Goal: Transaction & Acquisition: Book appointment/travel/reservation

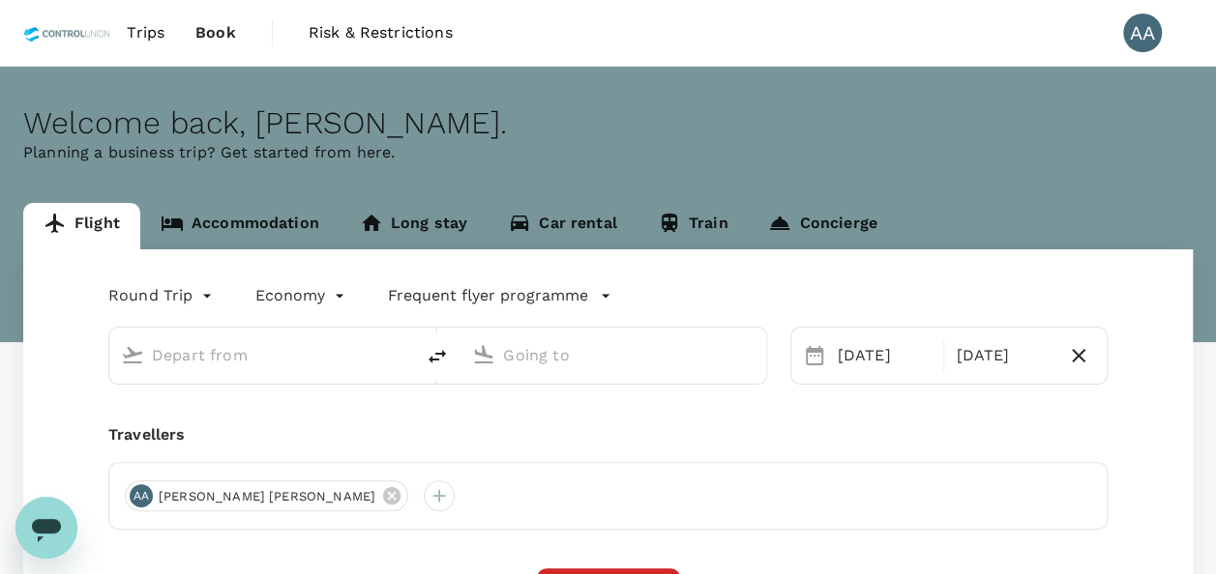
click at [222, 28] on span "Book" at bounding box center [215, 32] width 41 height 23
click at [146, 23] on span "Trips" at bounding box center [146, 32] width 38 height 23
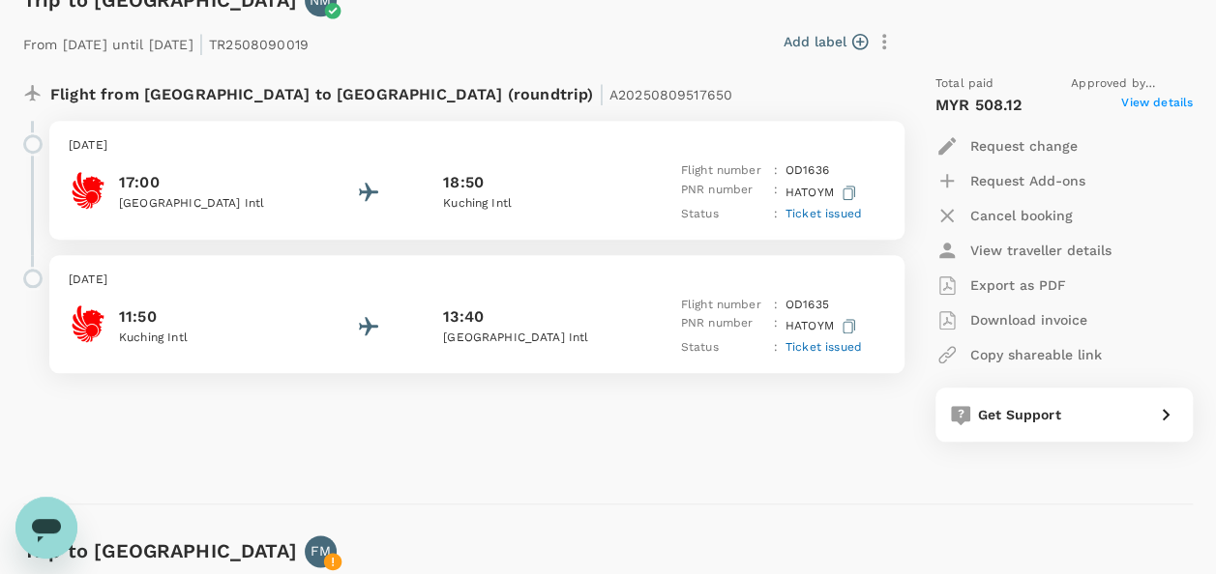
scroll to position [870, 0]
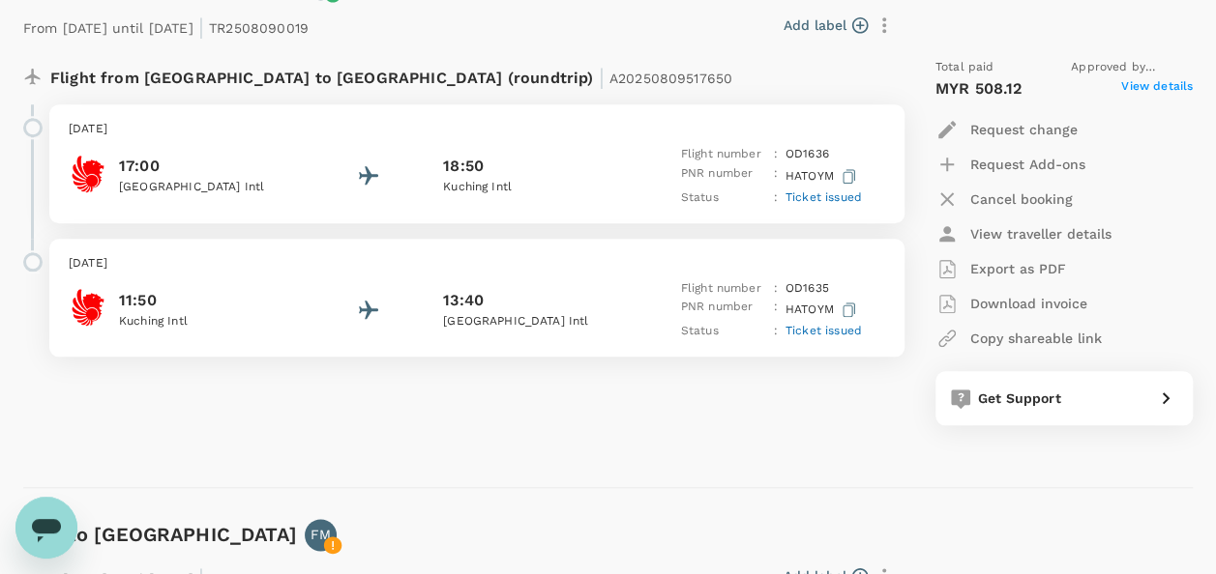
click at [1033, 264] on p "Export as PDF" at bounding box center [1018, 268] width 96 height 19
click at [935, 251] on button "Export as PDF" at bounding box center [1000, 268] width 131 height 35
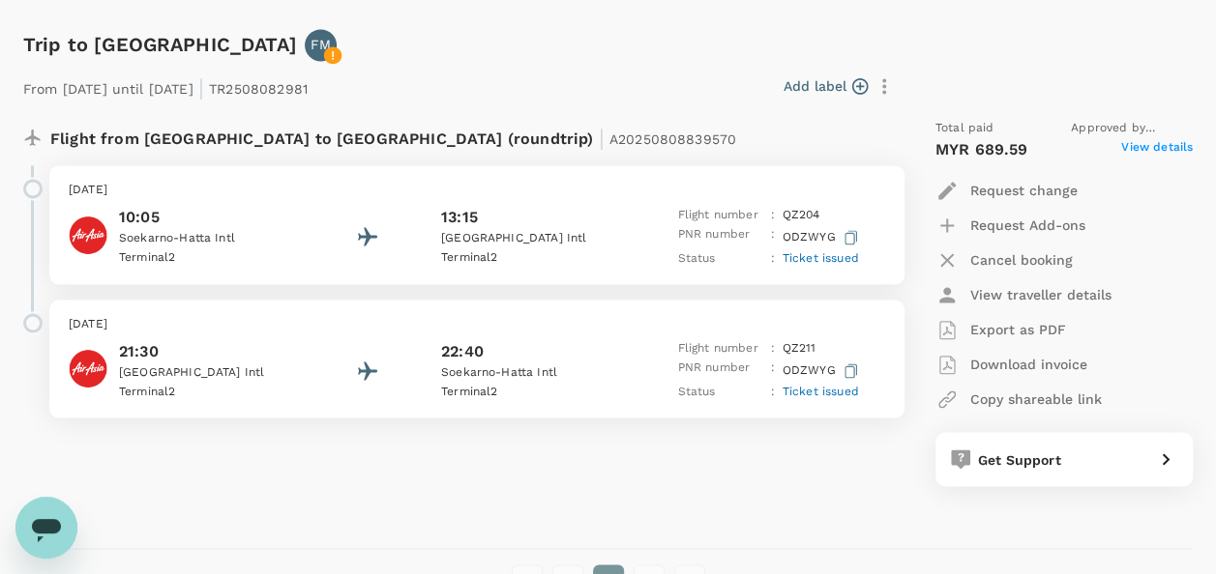
scroll to position [1451, 0]
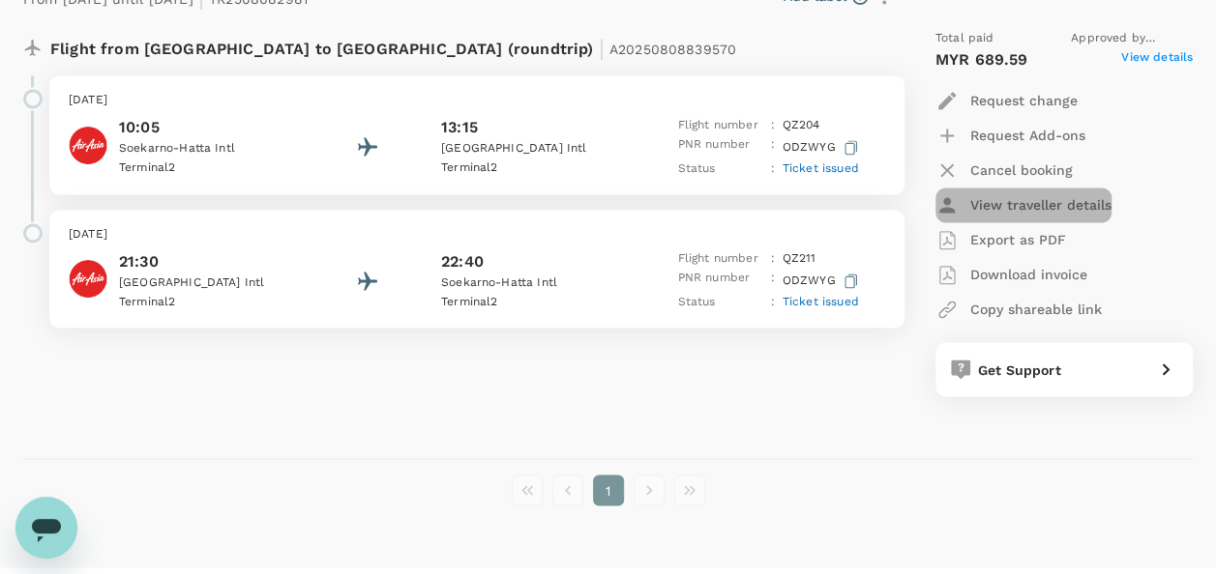
click at [1040, 207] on p "View traveller details" at bounding box center [1040, 204] width 141 height 19
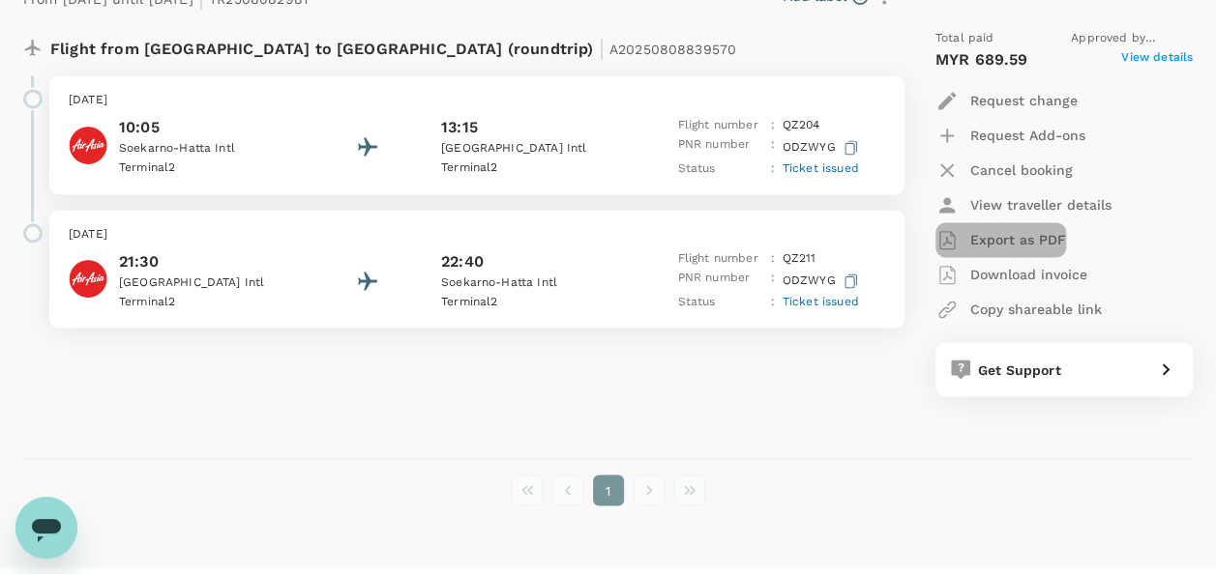
click at [1006, 234] on p "Export as PDF" at bounding box center [1018, 239] width 96 height 19
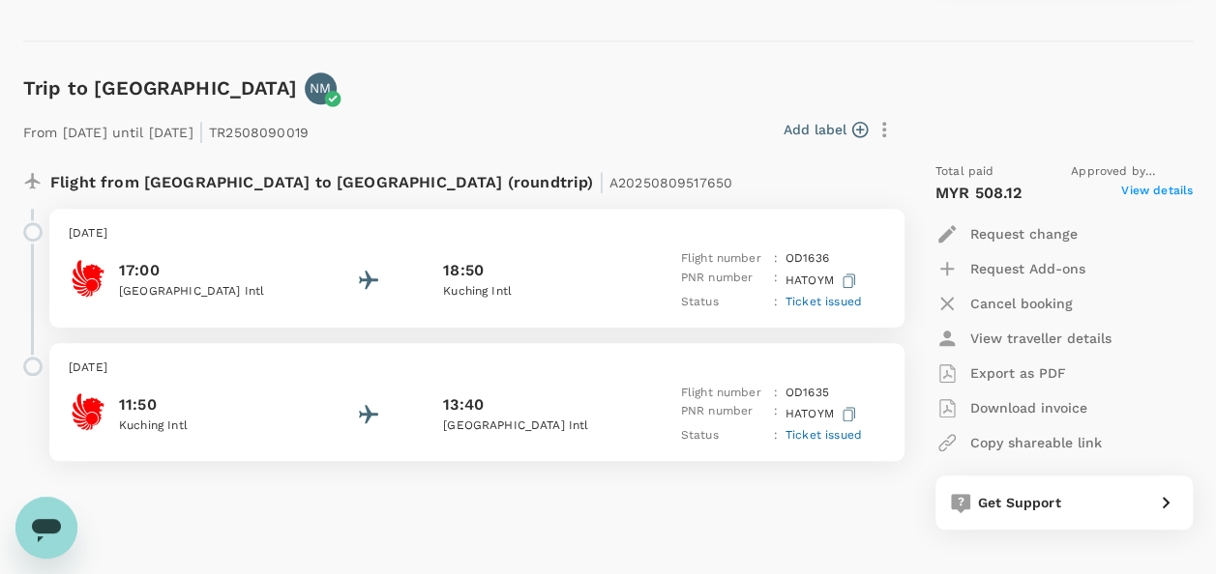
scroll to position [0, 0]
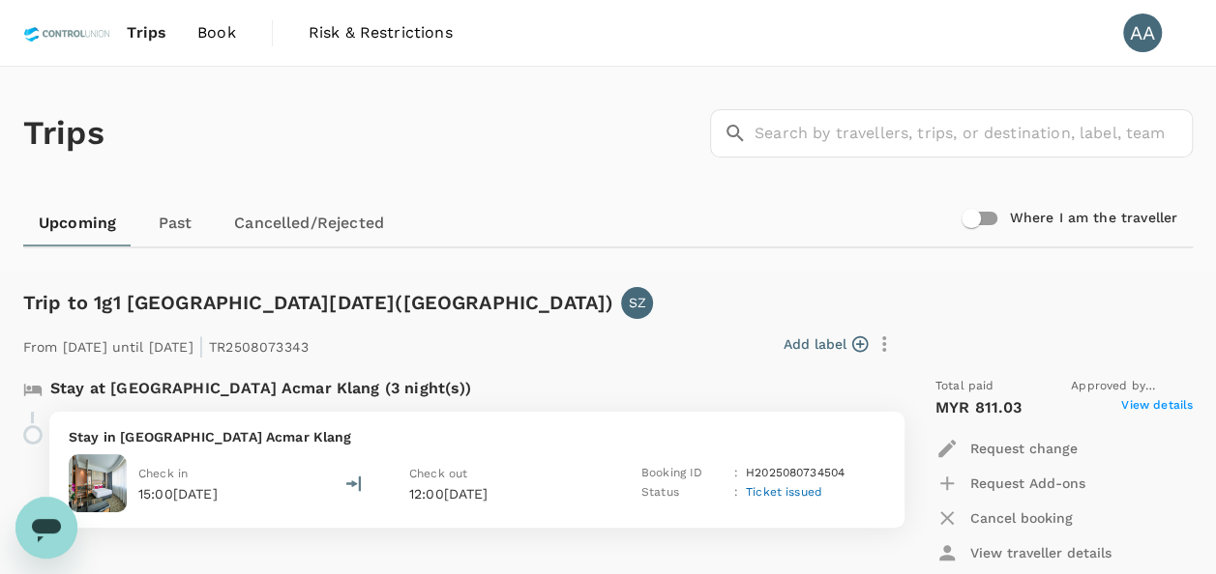
click at [197, 30] on span "Book" at bounding box center [216, 32] width 39 height 23
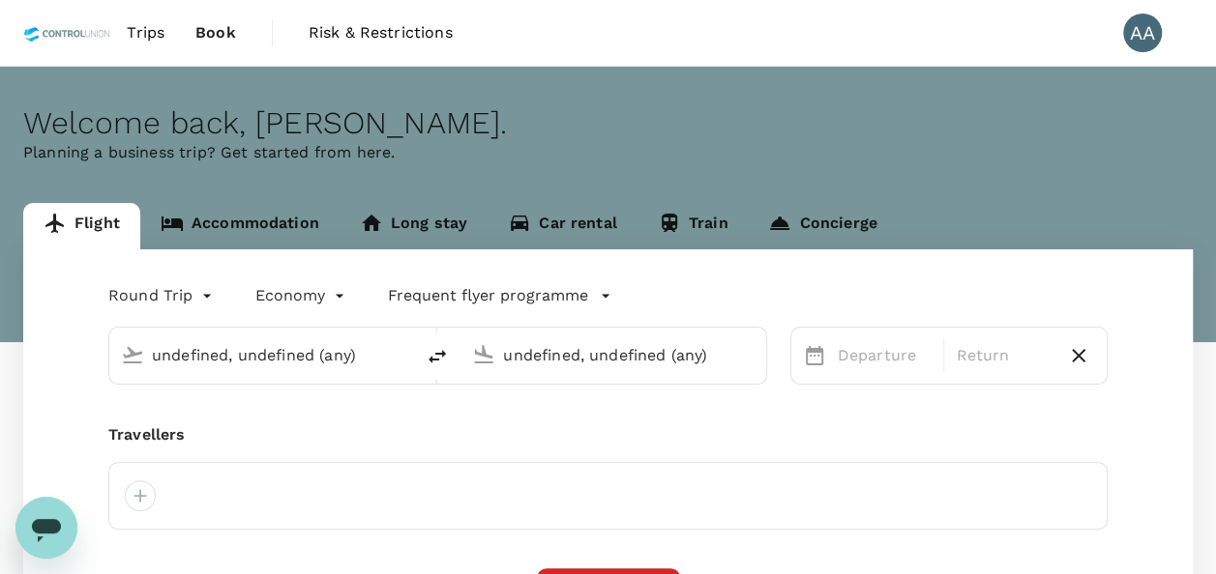
type input "Kuala Lumpur Intl (KUL)"
type input "Kuching Intl (KCH)"
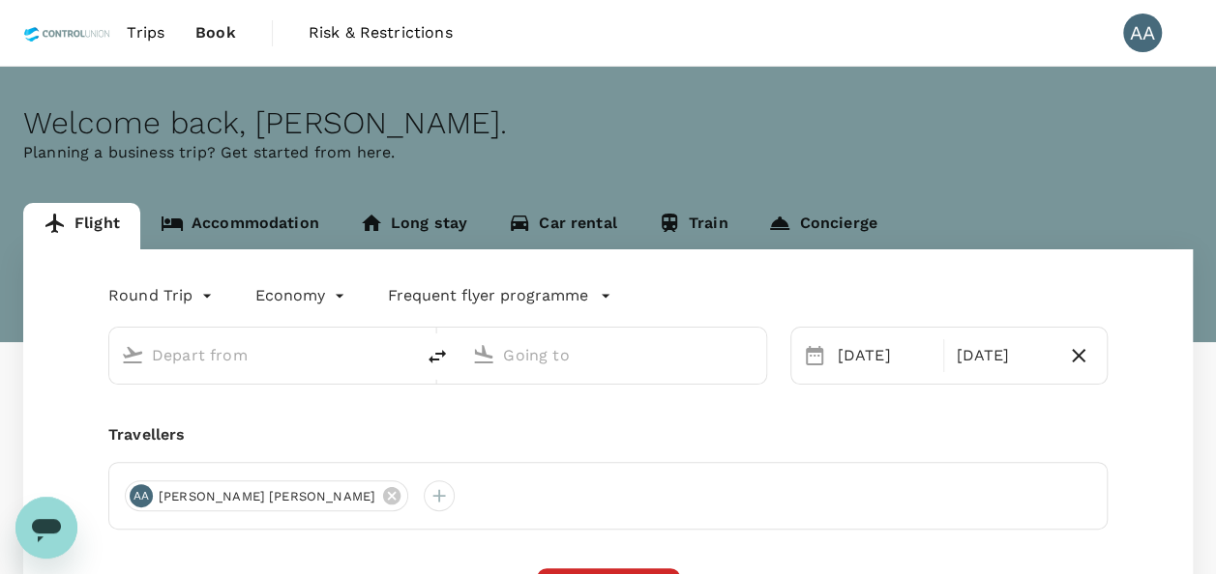
type input "Kuala Lumpur Intl (KUL)"
type input "Kuching Intl (KCH)"
type input "Kuala Lumpur Intl (KUL)"
type input "Kuching Intl (KCH)"
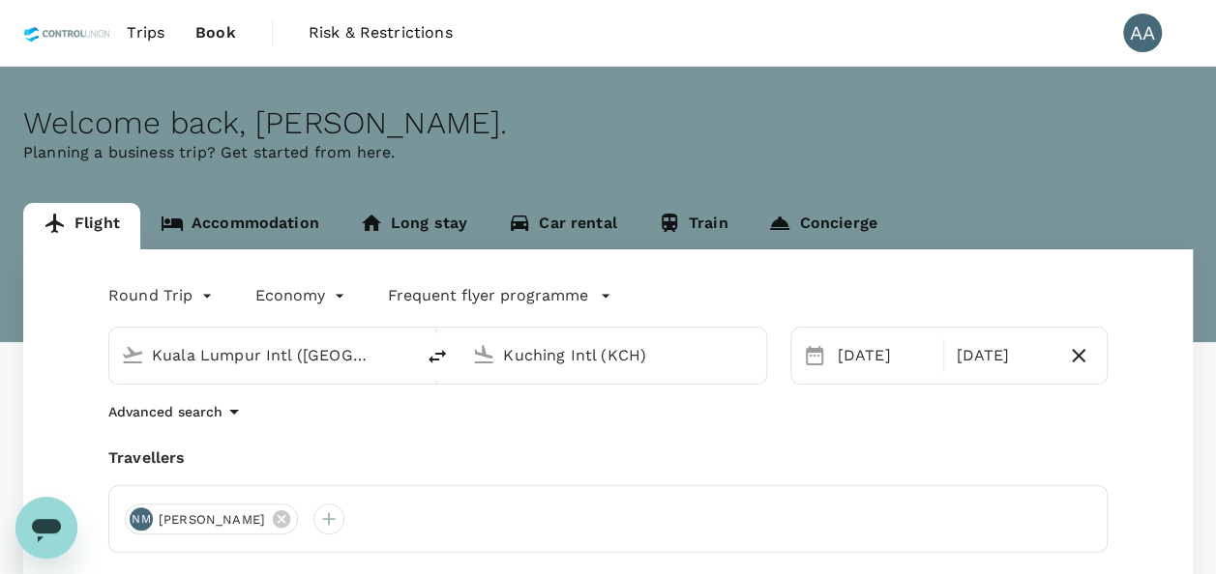
click at [261, 218] on link "Accommodation" at bounding box center [239, 226] width 199 height 46
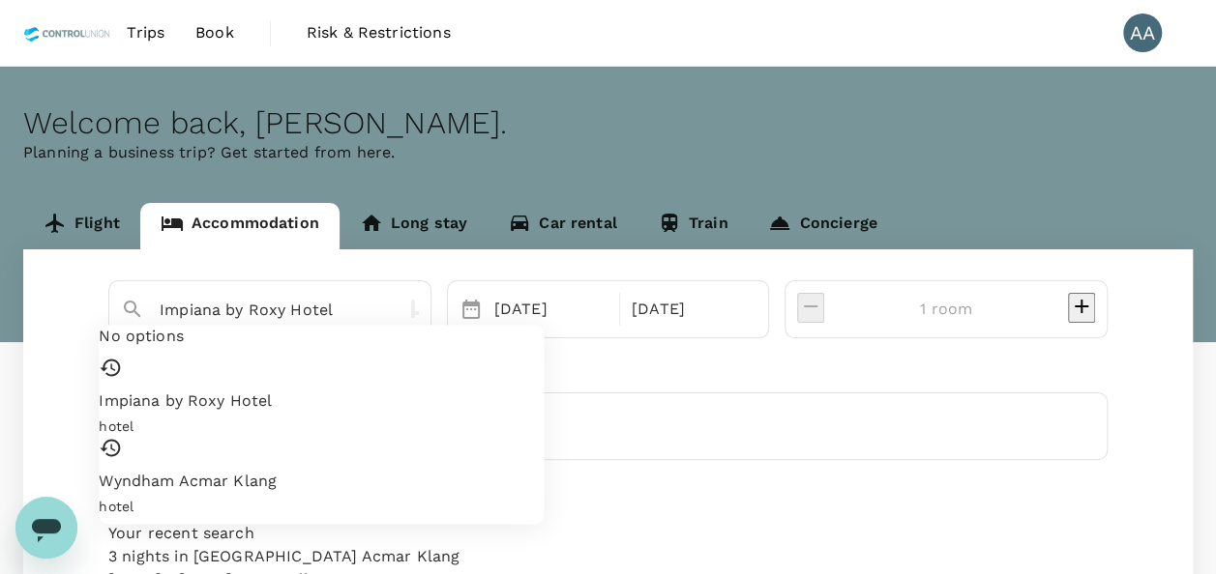
drag, startPoint x: 366, startPoint y: 302, endPoint x: 0, endPoint y: 295, distance: 365.6
click at [0, 296] on html "Trips Book Risk & Restrictions AA Welcome back , Anuratha . Planning a business…" at bounding box center [608, 372] width 1216 height 745
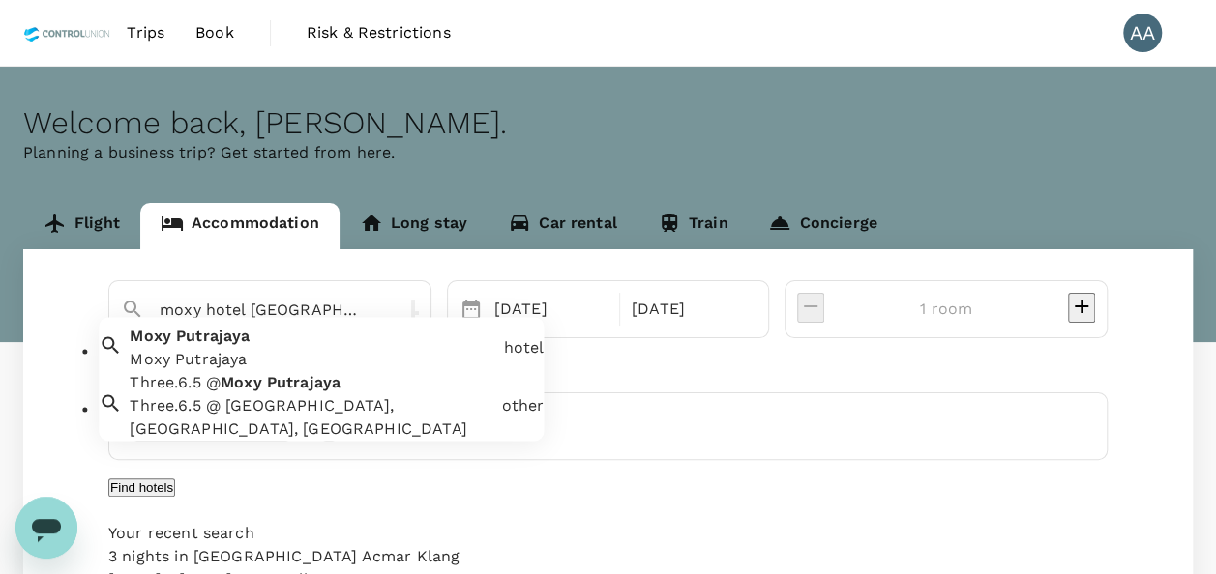
click at [216, 346] on span "Putrajaya" at bounding box center [213, 337] width 74 height 18
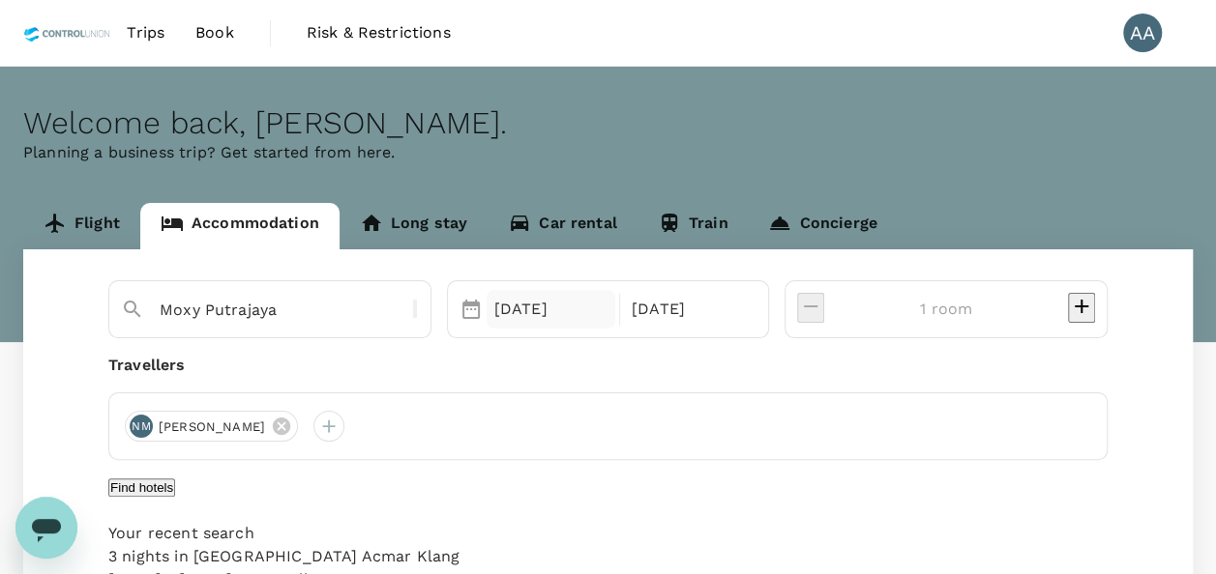
type input "Moxy Putrajaya"
click at [600, 317] on div "11 Aug" at bounding box center [550, 309] width 129 height 39
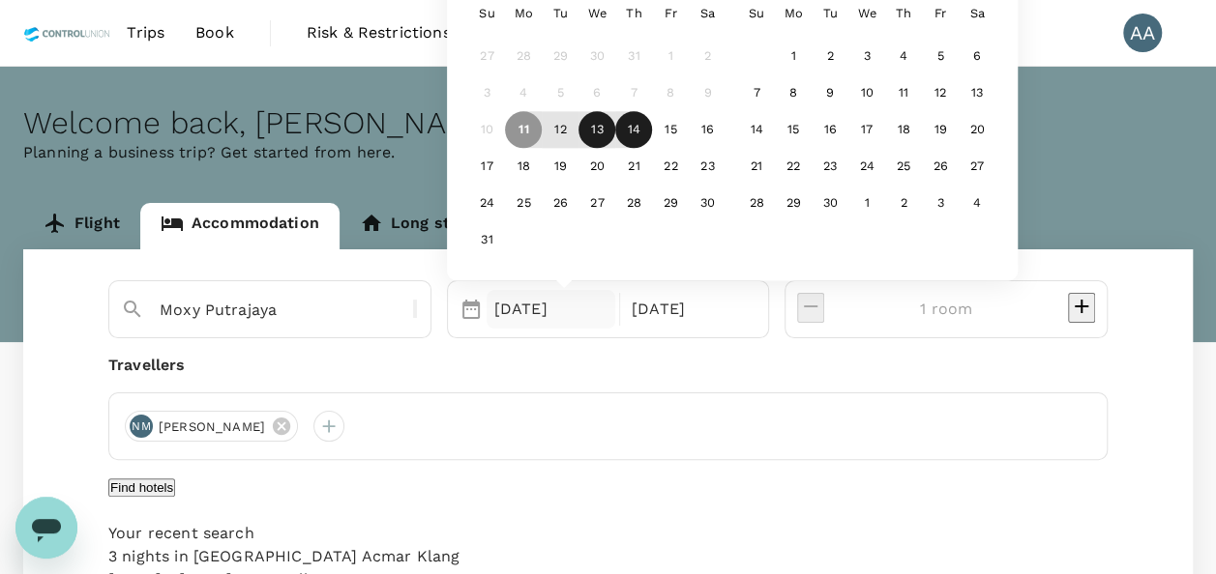
click at [615, 130] on div "13" at bounding box center [596, 130] width 37 height 37
click at [725, 126] on div "16" at bounding box center [707, 130] width 37 height 37
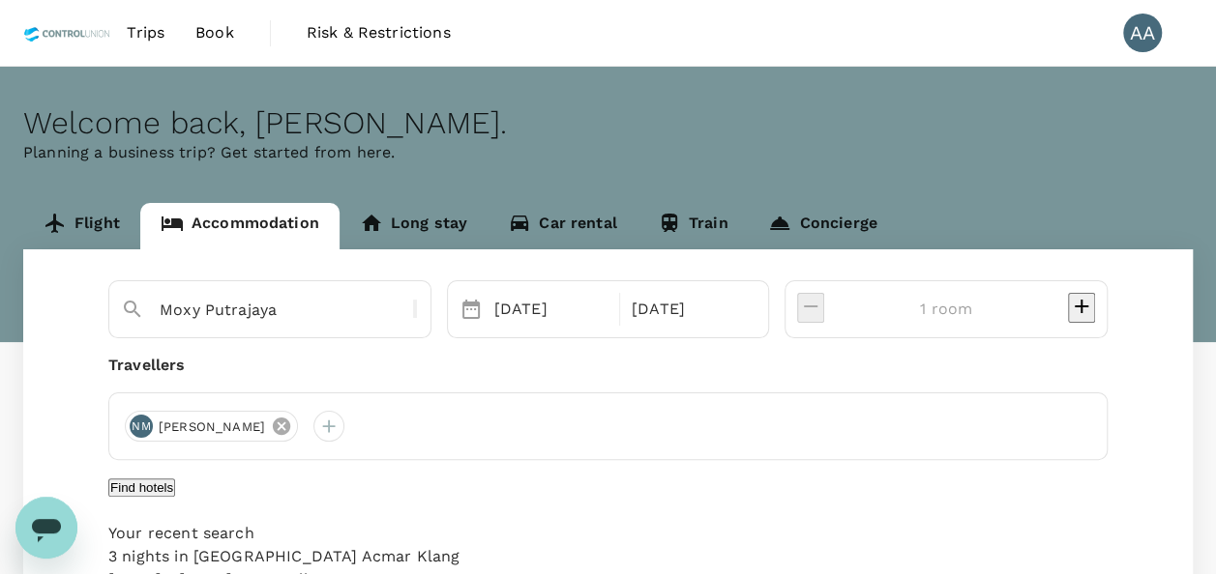
click at [290, 427] on icon at bounding box center [281, 426] width 17 height 17
click at [149, 424] on div at bounding box center [140, 426] width 31 height 31
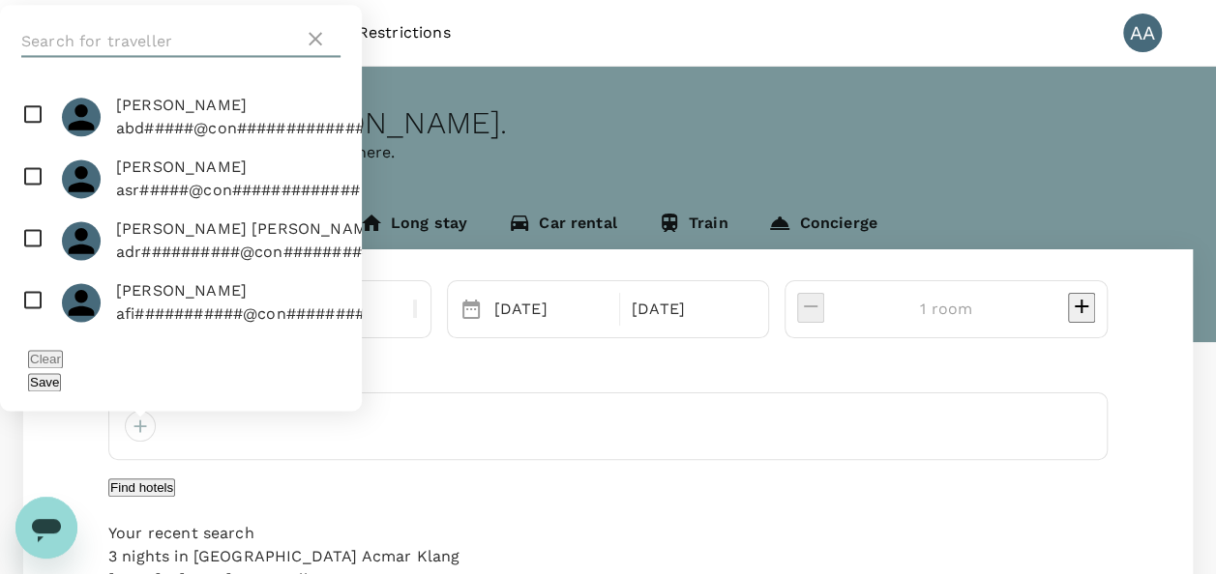
click at [165, 50] on input "text" at bounding box center [162, 41] width 282 height 31
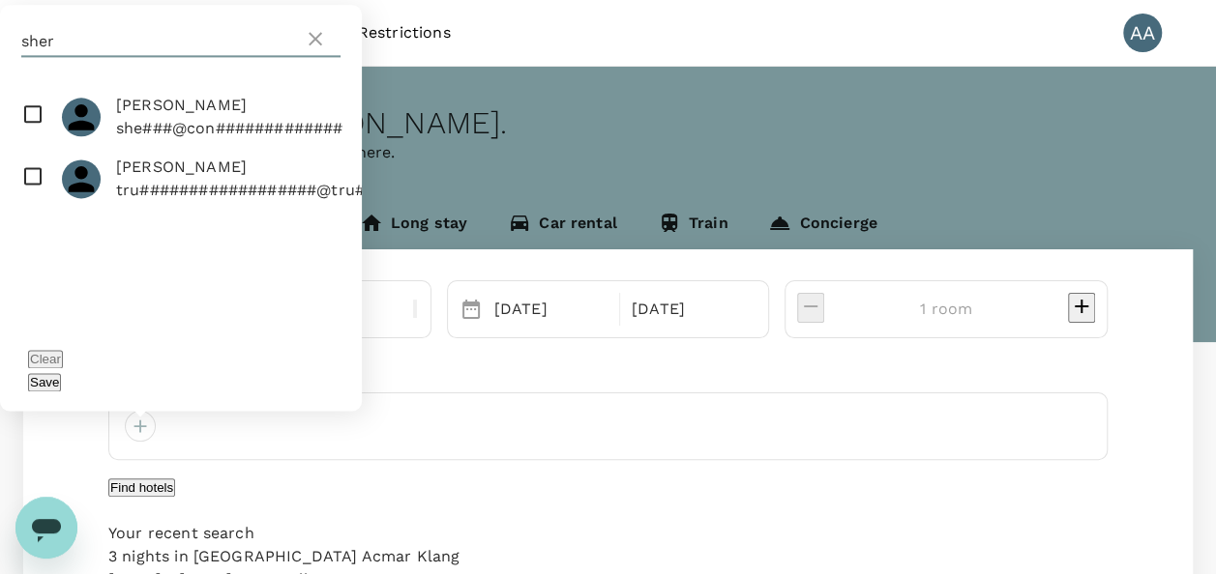
type input "sher"
click at [15, 210] on input "checkbox" at bounding box center [181, 179] width 362 height 62
checkbox input "true"
click at [61, 377] on button "Save" at bounding box center [44, 382] width 33 height 18
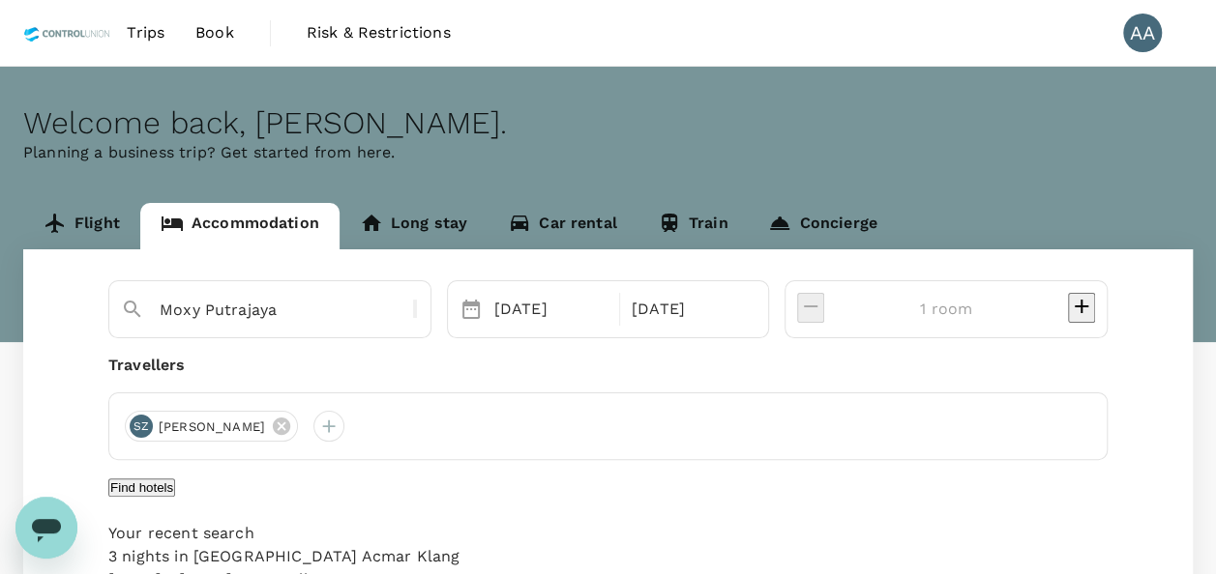
click at [175, 480] on button "Find hotels" at bounding box center [141, 488] width 67 height 18
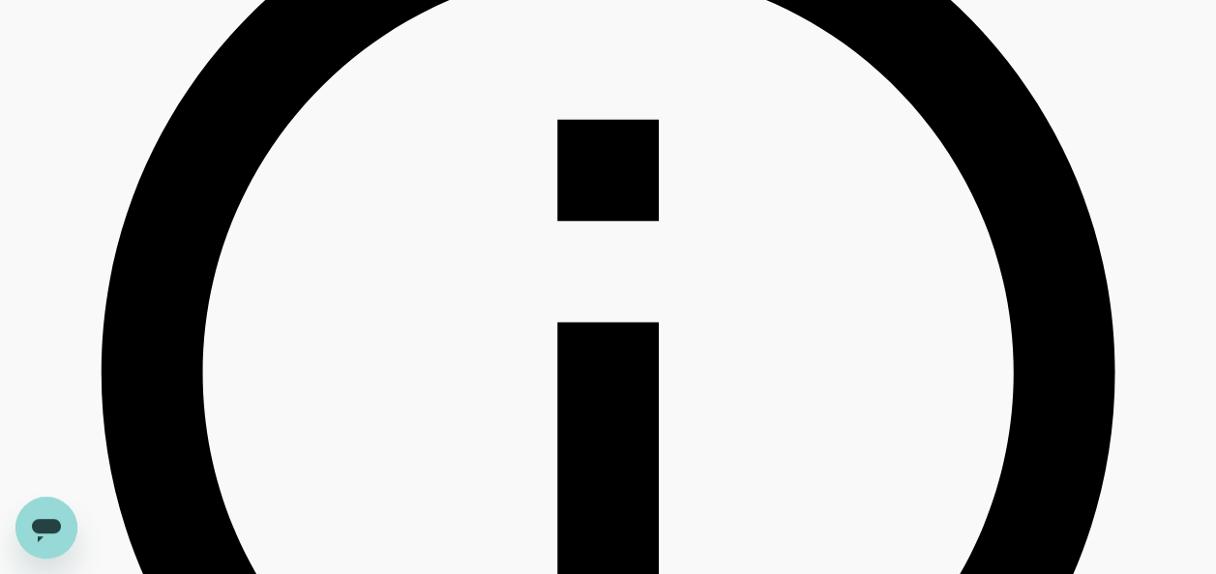
scroll to position [677, 0]
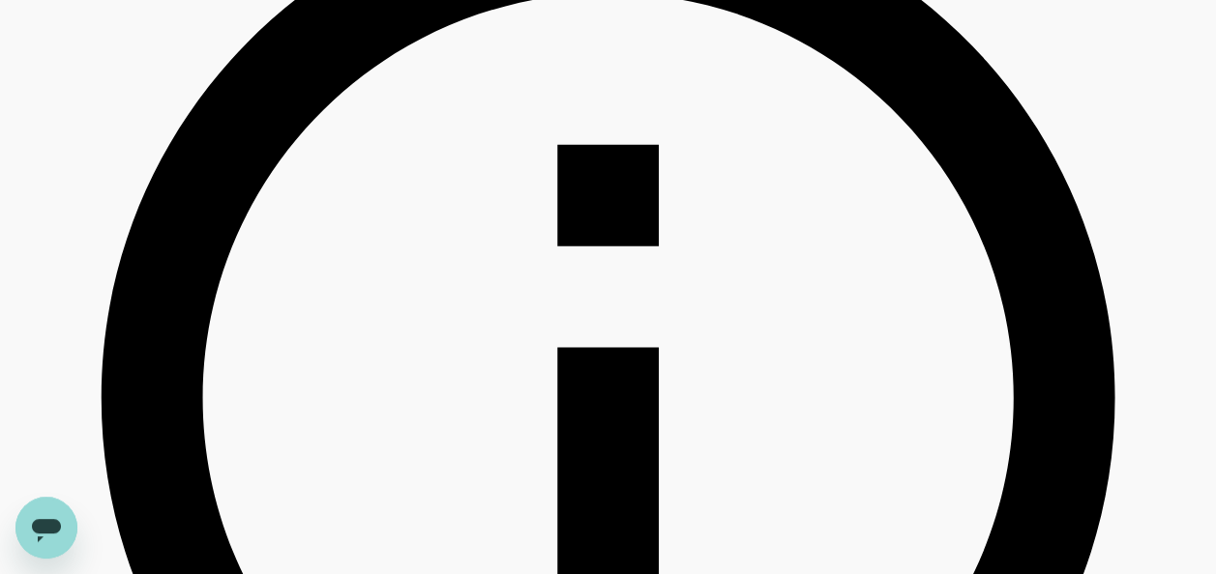
type input "741"
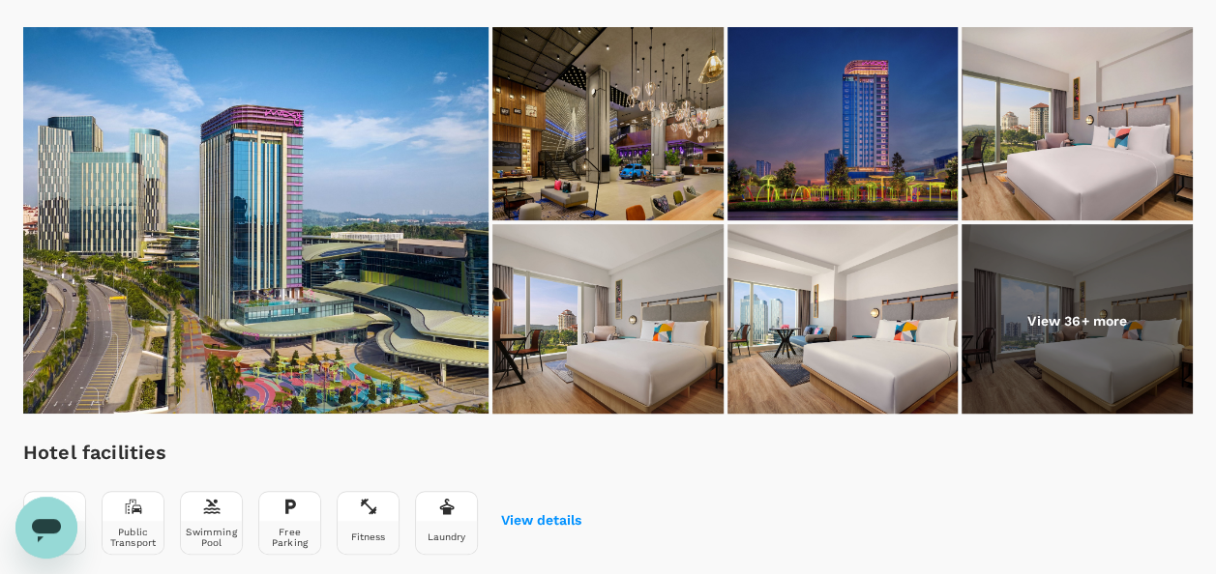
radio input "false"
radio input "true"
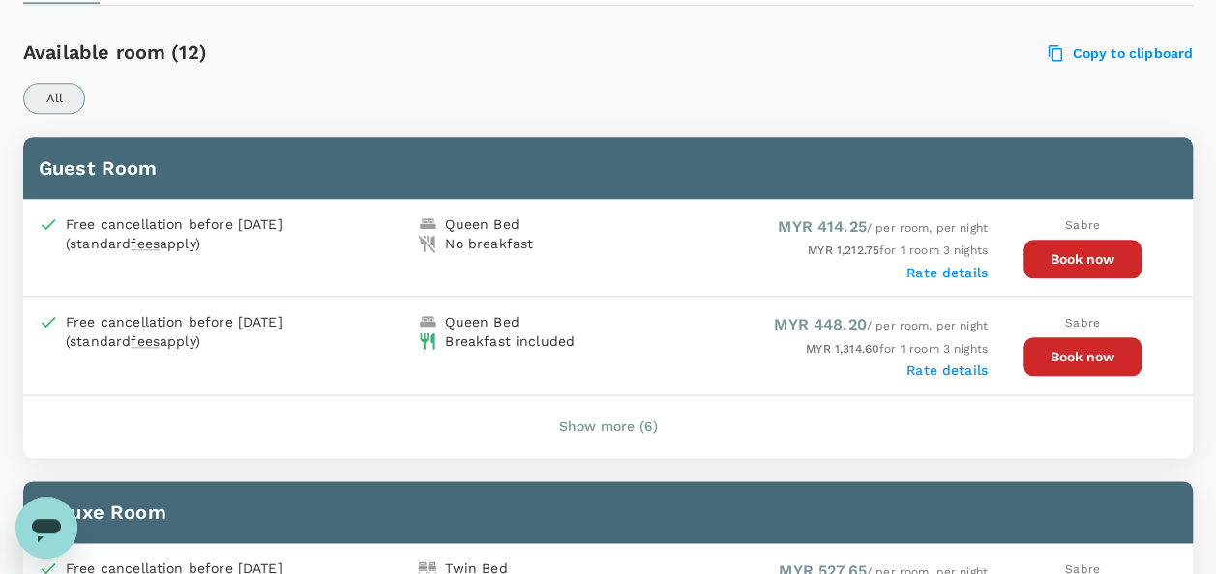
scroll to position [960, 0]
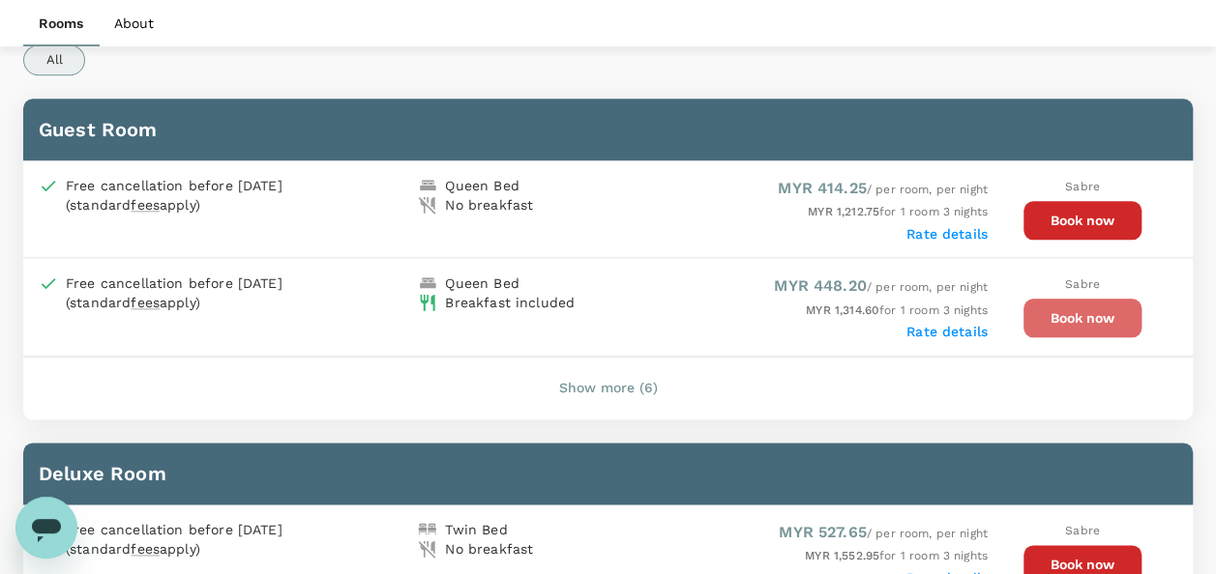
click at [1039, 313] on button "Book now" at bounding box center [1082, 318] width 118 height 39
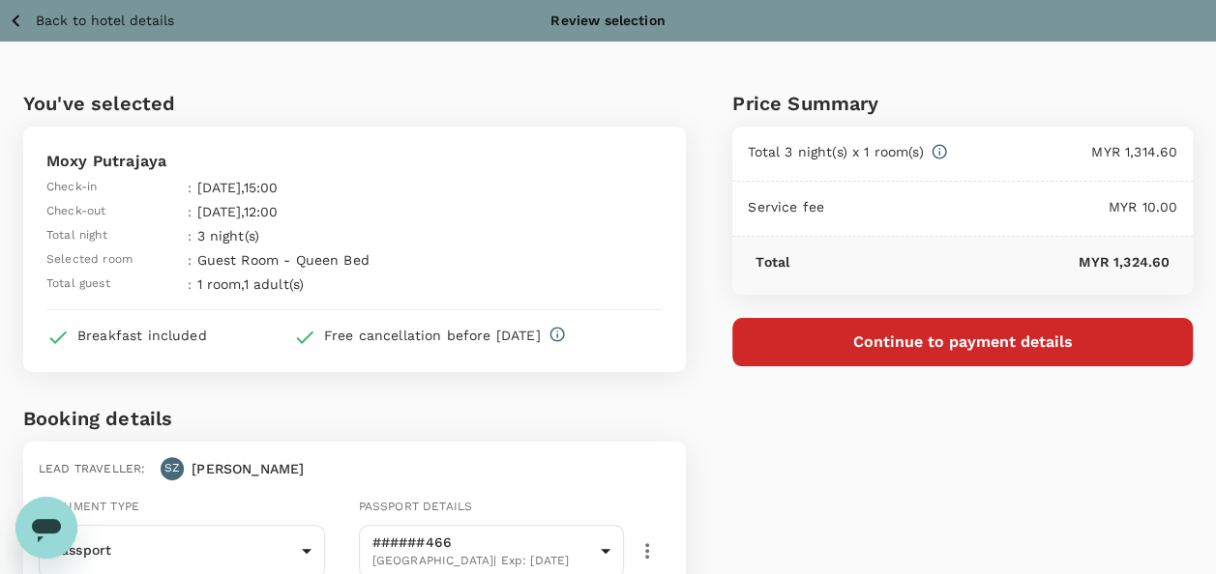
click at [337, 118] on div "You've selected [PERSON_NAME] Check-in : [DATE] 15:00 Check-out : [DATE] 12:00 …" at bounding box center [354, 230] width 662 height 284
click at [921, 542] on div "Price Summary Total 3 night(s) x 1 room(s) MYR 1,314.60 Service fee MYR 10.00 T…" at bounding box center [939, 454] width 507 height 824
click at [15, 19] on icon "button" at bounding box center [16, 21] width 8 height 13
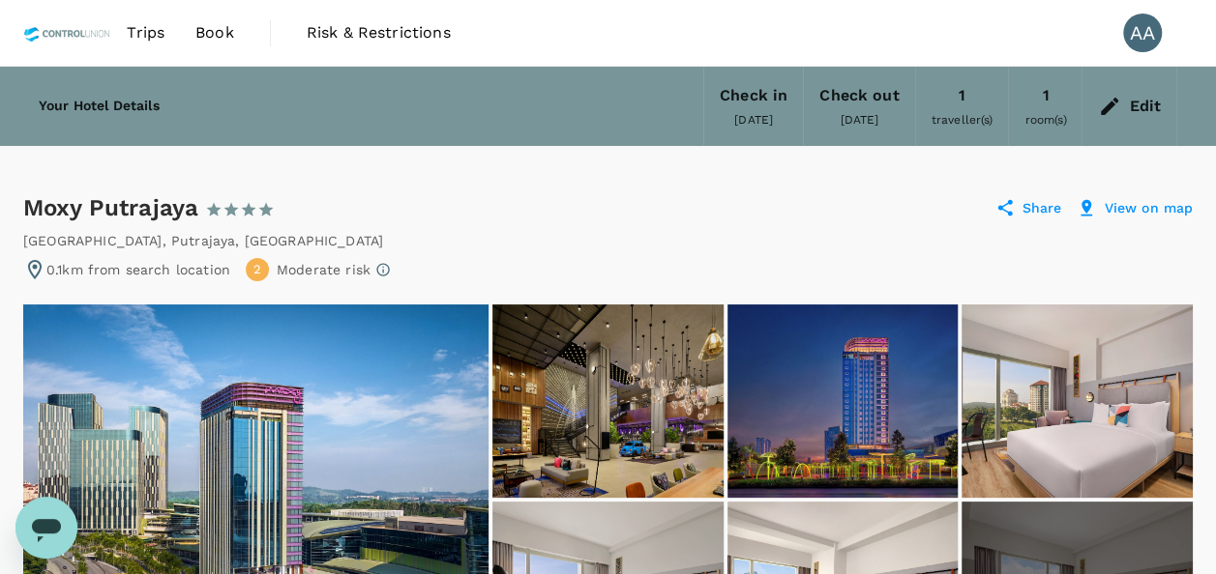
click at [1112, 100] on icon at bounding box center [1109, 106] width 23 height 23
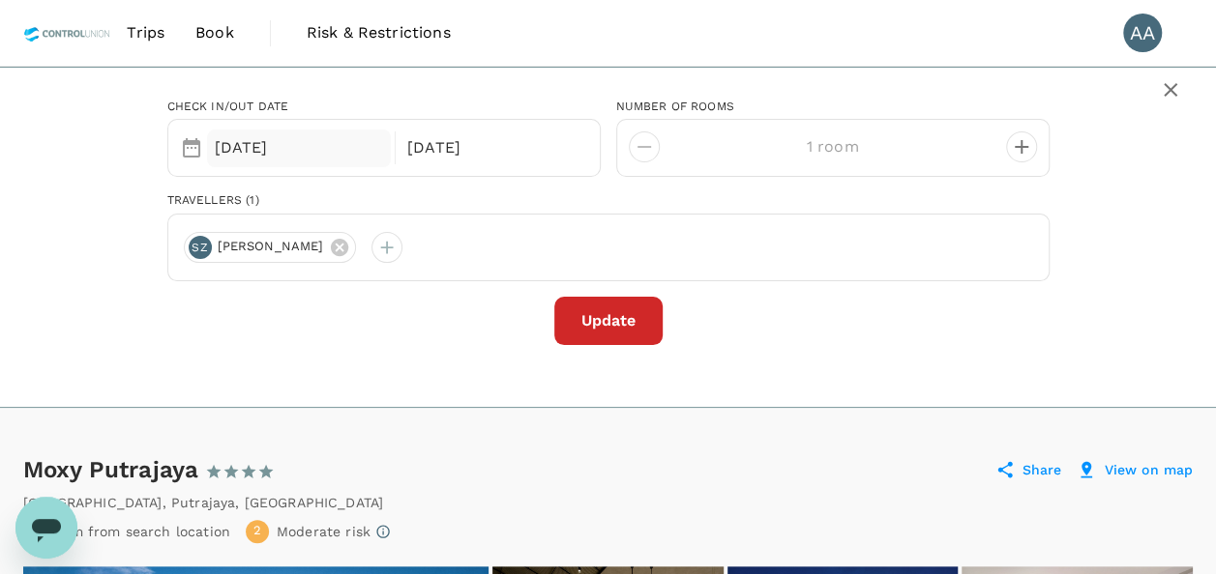
click at [234, 143] on div "13 Aug" at bounding box center [299, 149] width 185 height 38
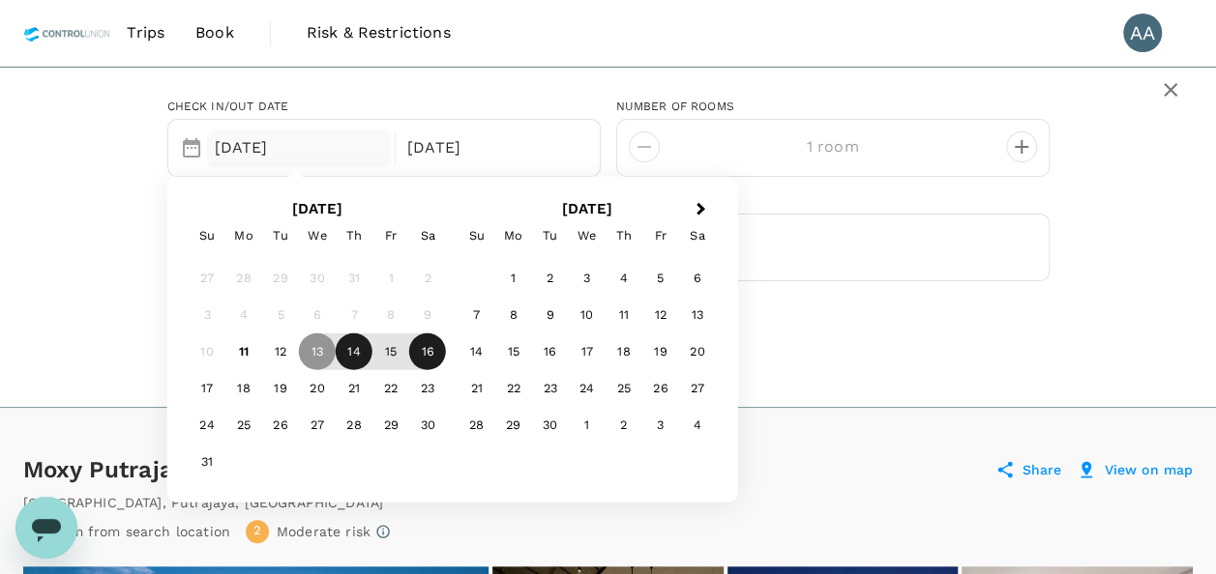
click at [336, 352] on div "14" at bounding box center [354, 352] width 37 height 37
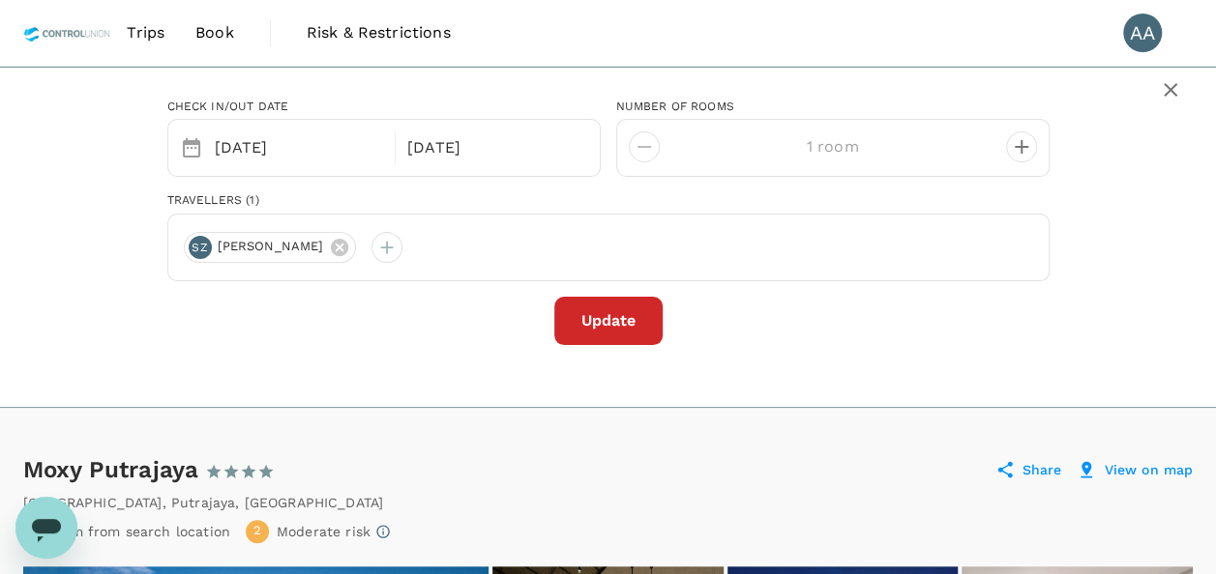
click at [832, 340] on div "Update" at bounding box center [608, 321] width 882 height 48
click at [584, 309] on button "Update" at bounding box center [608, 321] width 108 height 48
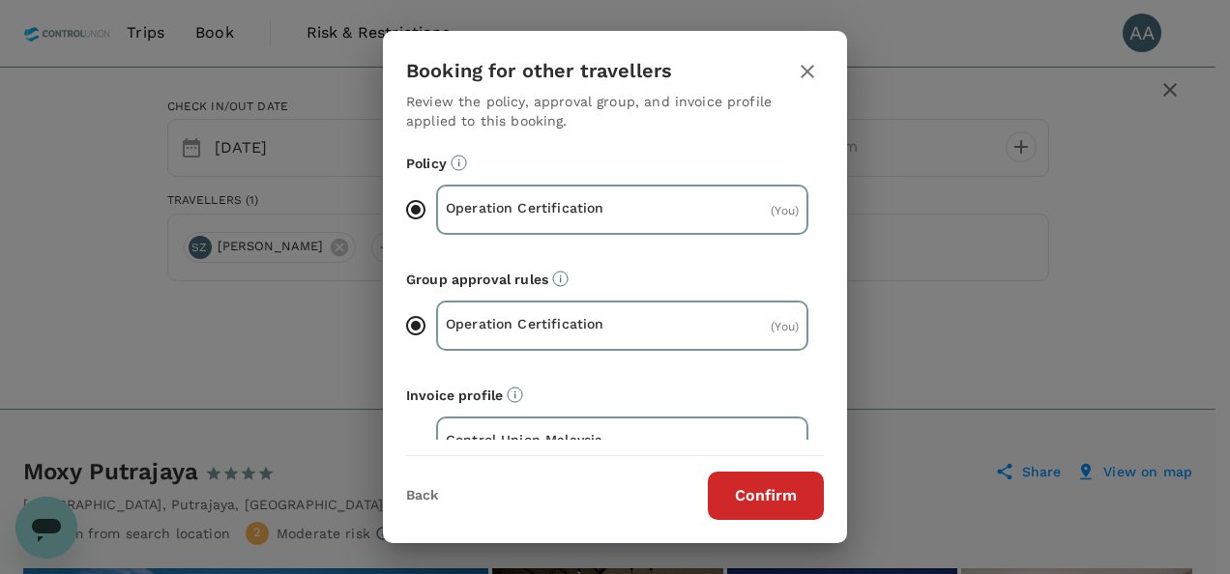
click at [749, 493] on button "Confirm" at bounding box center [766, 496] width 116 height 48
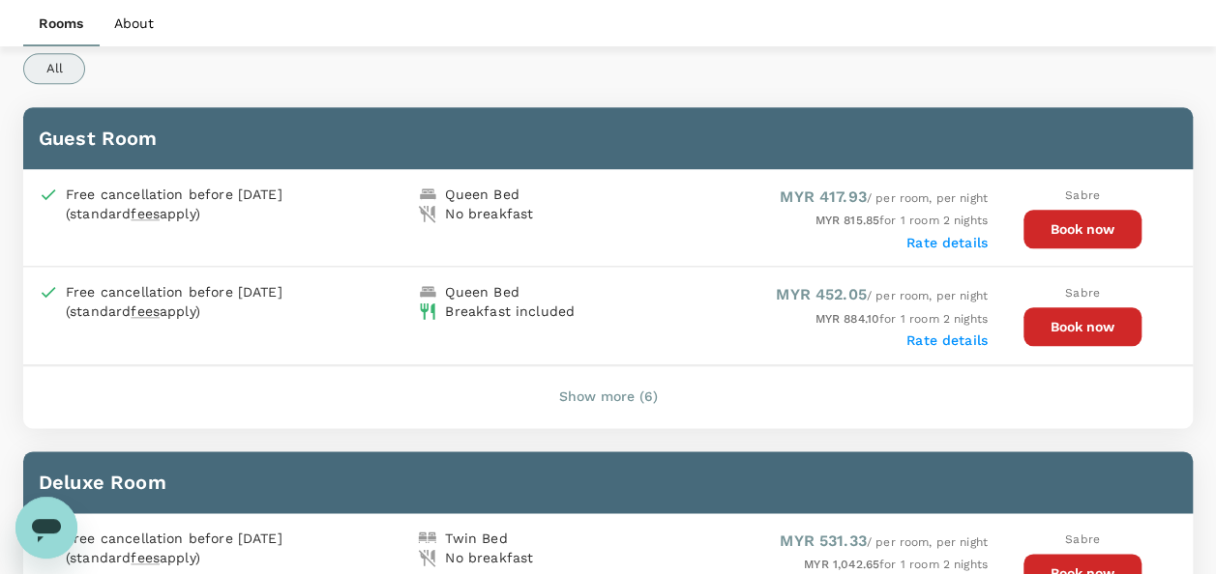
scroll to position [959, 0]
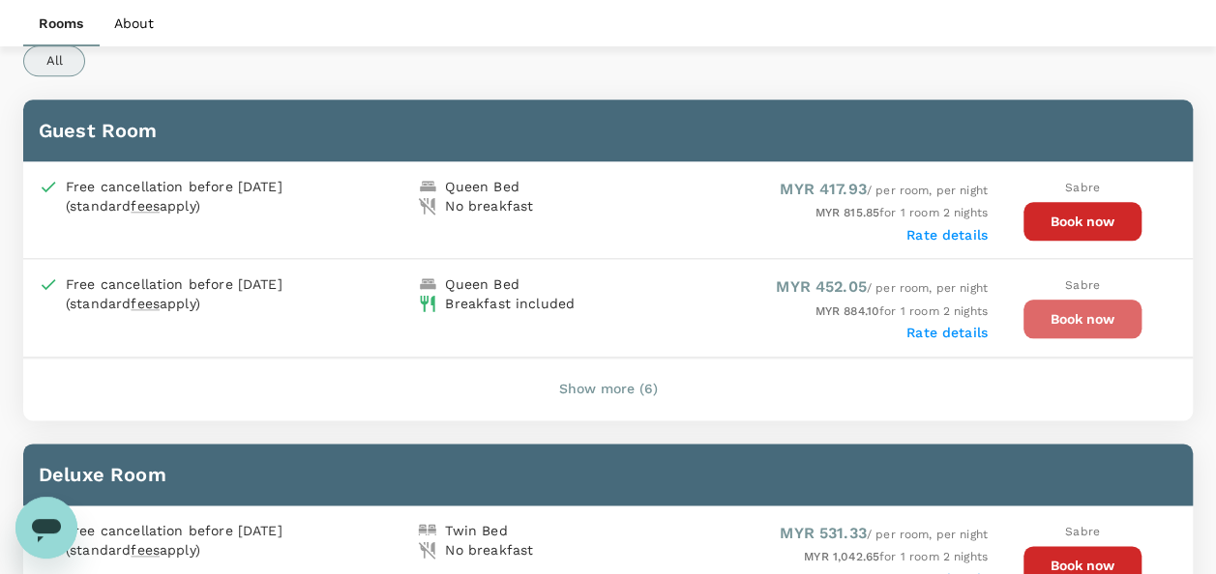
click at [1036, 311] on button "Book now" at bounding box center [1082, 319] width 118 height 39
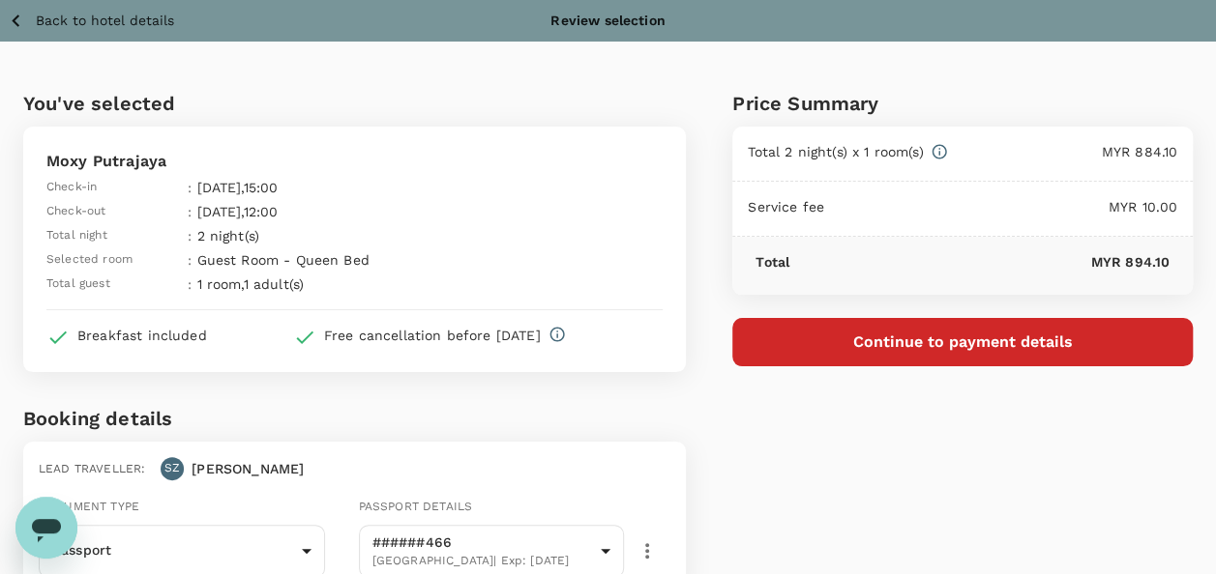
click at [8, 18] on icon "button" at bounding box center [16, 21] width 24 height 24
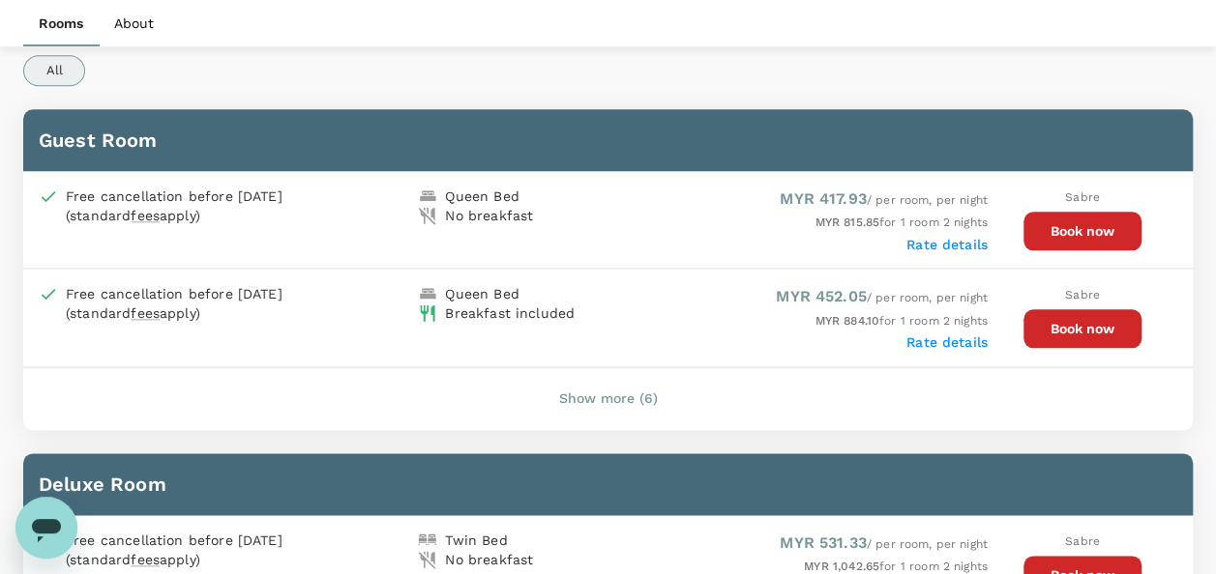
scroll to position [967, 0]
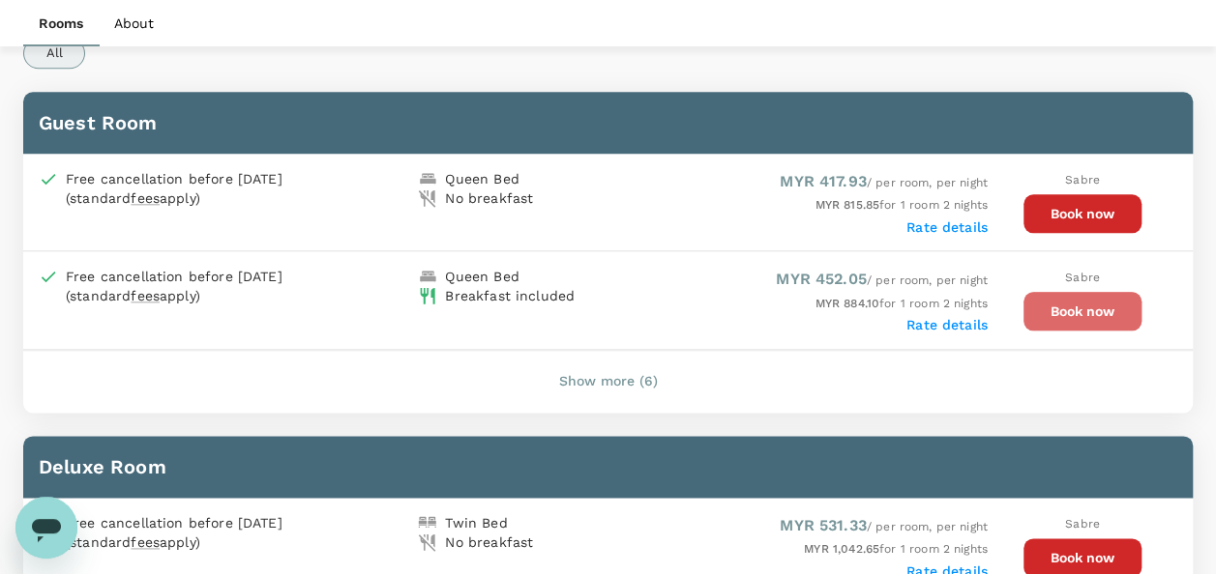
click at [1054, 312] on button "Book now" at bounding box center [1082, 311] width 118 height 39
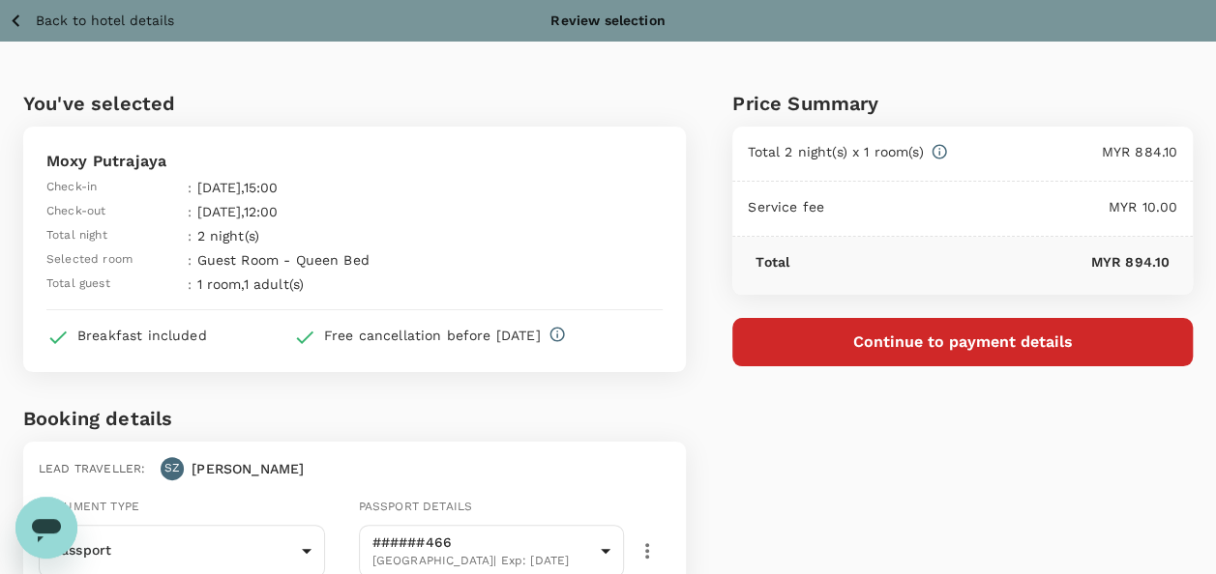
click at [20, 21] on icon "button" at bounding box center [16, 21] width 24 height 24
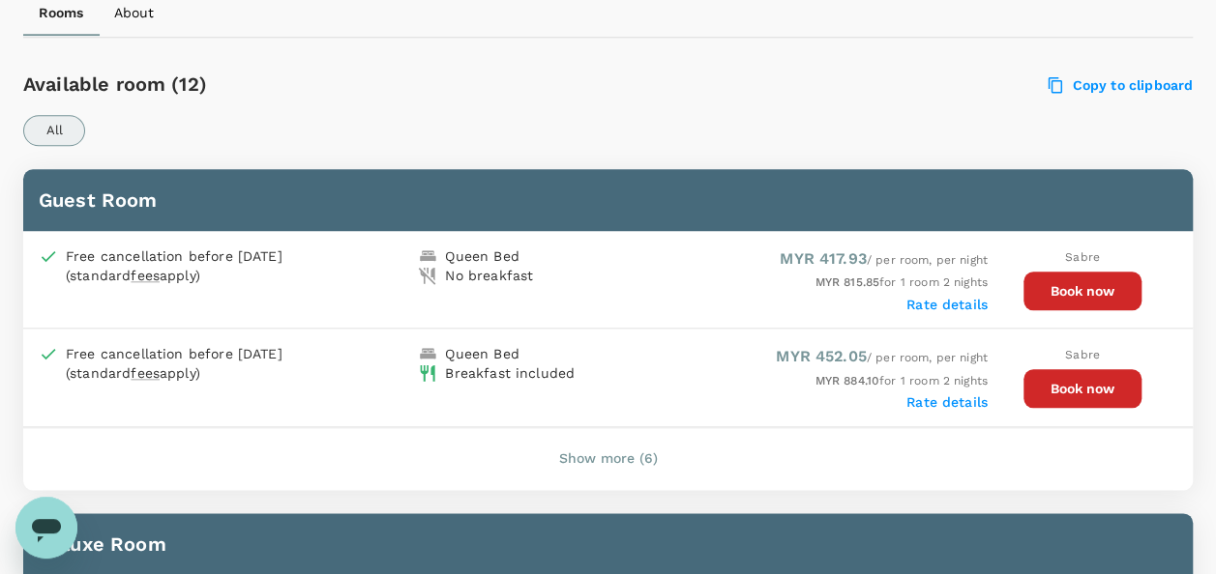
scroll to position [863, 0]
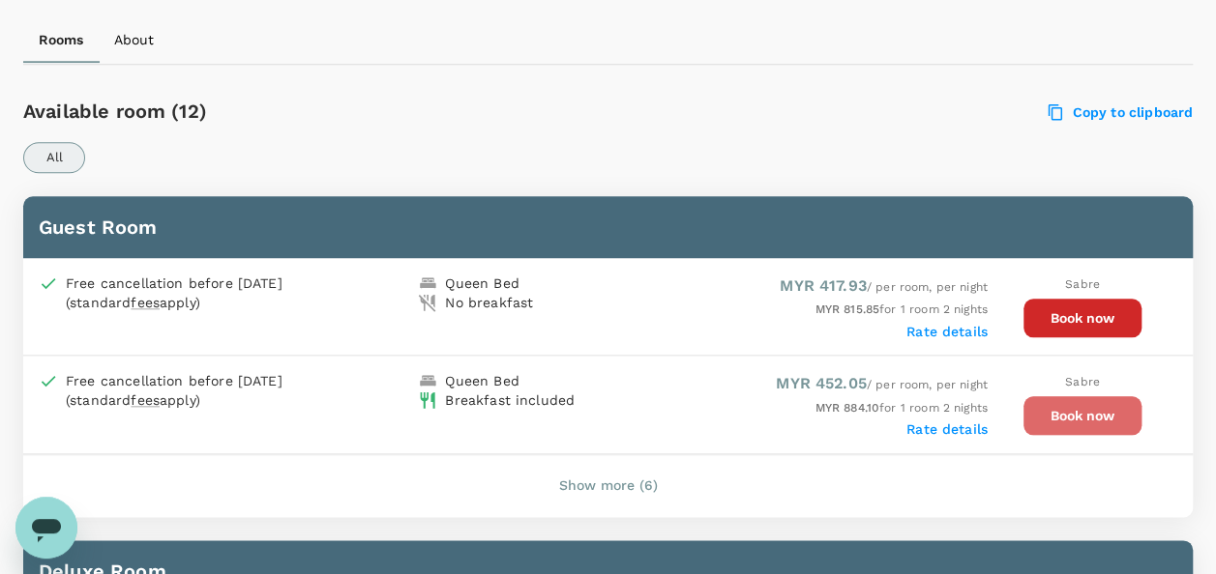
click at [1071, 414] on button "Book now" at bounding box center [1082, 416] width 118 height 39
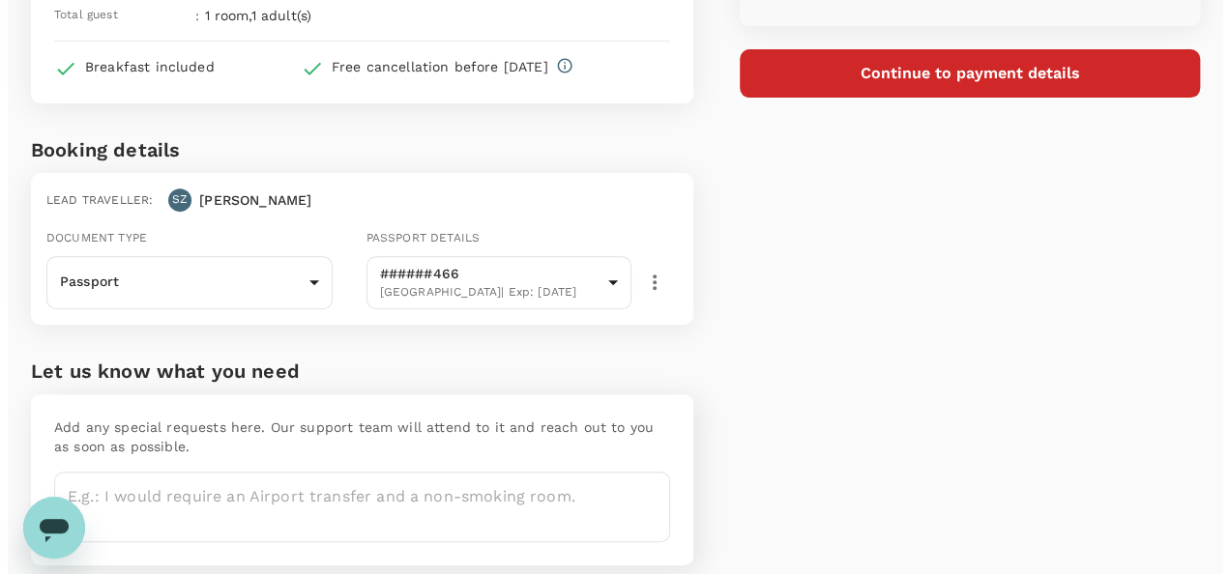
scroll to position [244, 0]
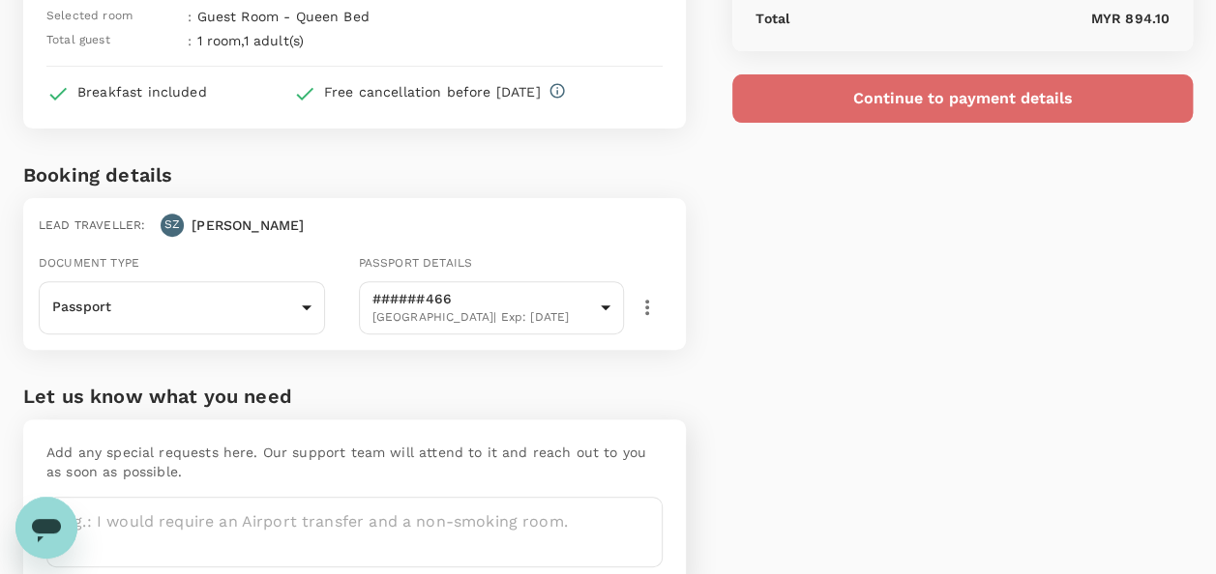
click at [940, 108] on button "Continue to payment details" at bounding box center [962, 98] width 460 height 48
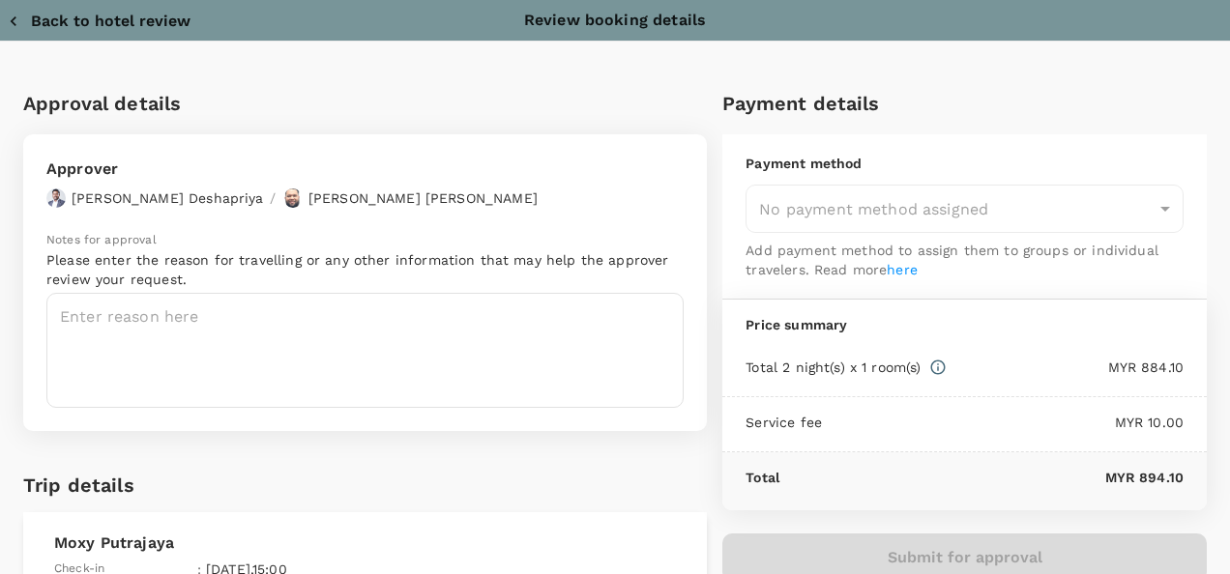
type input "9e254831-a140-43d4-90d9-f4bdc71b84d3"
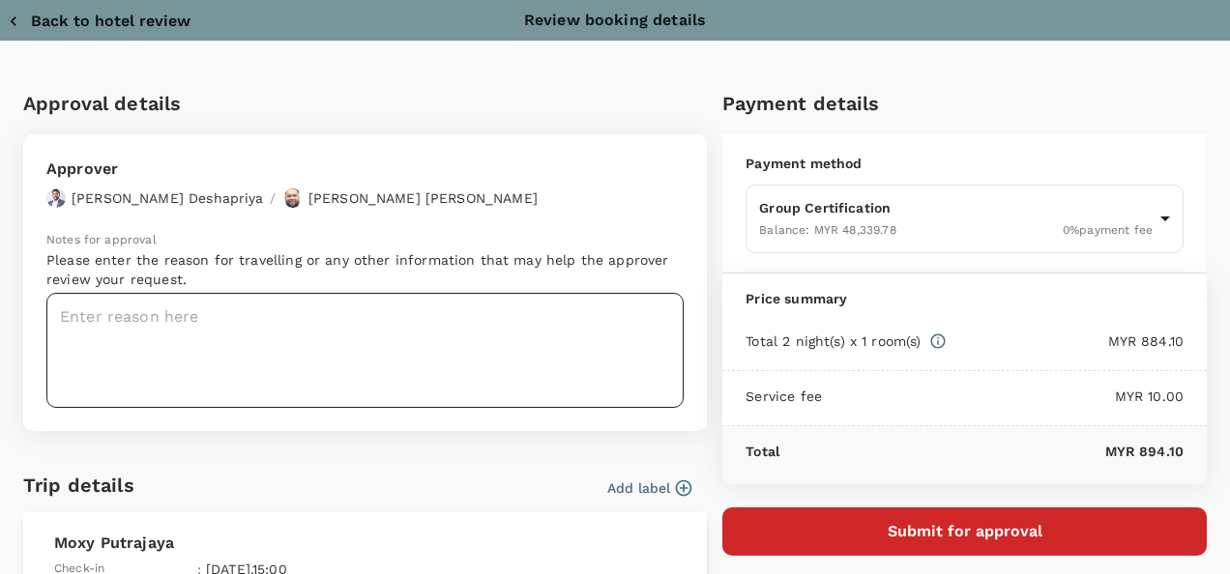
drag, startPoint x: 173, startPoint y: 327, endPoint x: 161, endPoint y: 327, distance: 12.6
click at [175, 327] on textarea at bounding box center [364, 350] width 637 height 115
click at [563, 338] on textarea at bounding box center [364, 350] width 637 height 115
click at [302, 332] on textarea at bounding box center [364, 350] width 637 height 115
drag, startPoint x: 118, startPoint y: 339, endPoint x: -4, endPoint y: 344, distance: 122.0
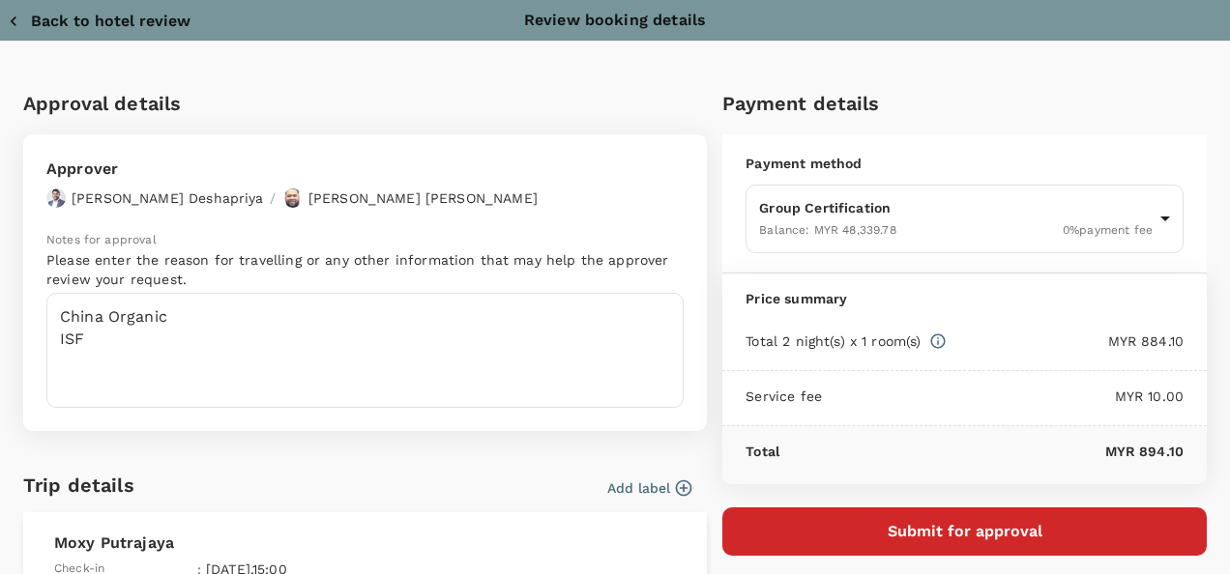
click at [0, 344] on html "Back to hotel details Review selection You've selected Moxy Putrajaya Check-in …" at bounding box center [615, 215] width 1230 height 918
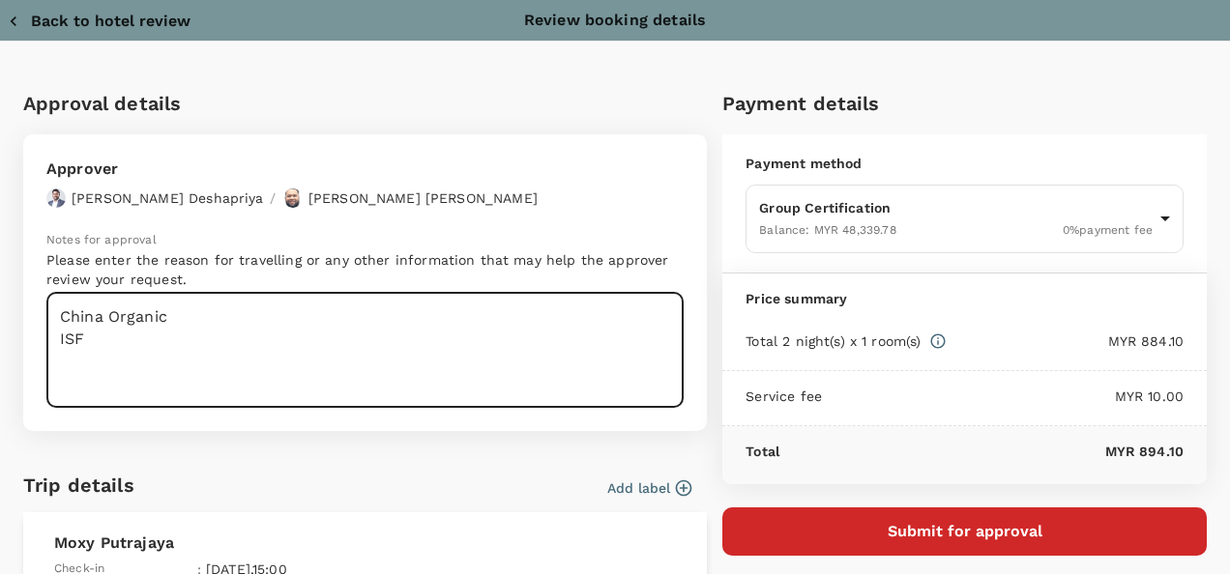
paste textarea "PRJ 859640 Intercontinental Specialty Fats Sdn. Bhd"
click at [99, 350] on textarea "China Organic PRJ 859640 Intercontinental Specialty Fats Sdn. Bhd" at bounding box center [364, 350] width 637 height 115
click at [482, 329] on textarea "China Organic PRJ 859640 Intercontinental Specialty Fats Sdn. Bhd" at bounding box center [364, 350] width 637 height 115
drag, startPoint x: 75, startPoint y: 343, endPoint x: 141, endPoint y: 355, distance: 66.8
click at [180, 358] on textarea "China Organic PRJ 859640 Intercontinental Specialty Fats Sdn. Bhd Cost : Client" at bounding box center [364, 350] width 637 height 115
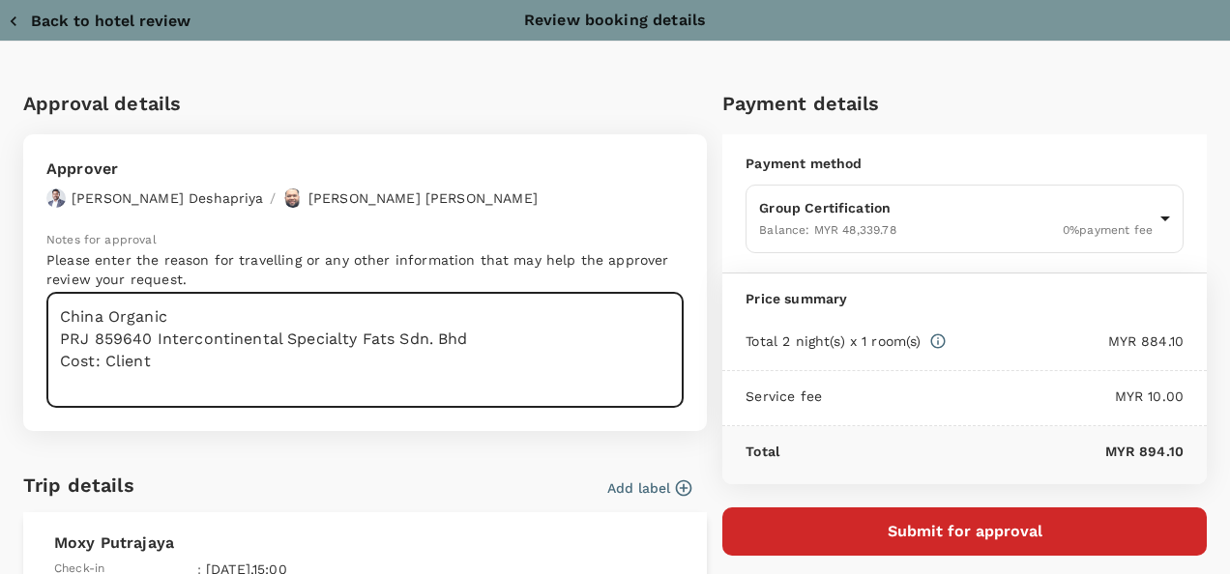
click at [184, 309] on textarea "China Organic PRJ 859640 Intercontinental Specialty Fats Sdn. Bhd Cost: Client" at bounding box center [364, 350] width 637 height 115
click at [93, 376] on textarea "China Organic (Auditor from China) PRJ 859640 Intercontinental Specialty Fats S…" at bounding box center [364, 350] width 637 height 115
click at [79, 391] on textarea "China Organic (Auditor from China) PRJ 859640 Intercontinental Specialty Fats S…" at bounding box center [364, 350] width 637 height 115
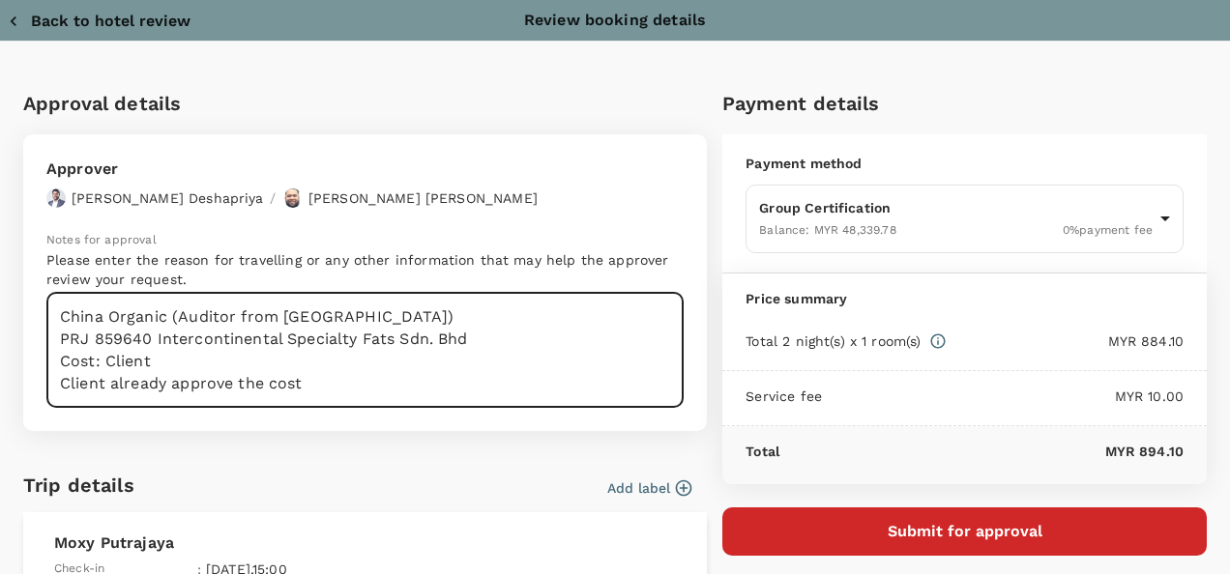
drag, startPoint x: 265, startPoint y: 392, endPoint x: 0, endPoint y: 397, distance: 265.0
click at [0, 397] on html "Back to hotel details Review selection You've selected Moxy Putrajaya Check-in …" at bounding box center [615, 215] width 1230 height 918
type textarea "China Organic (Auditor from China) PRJ 859640 Intercontinental Specialty Fats S…"
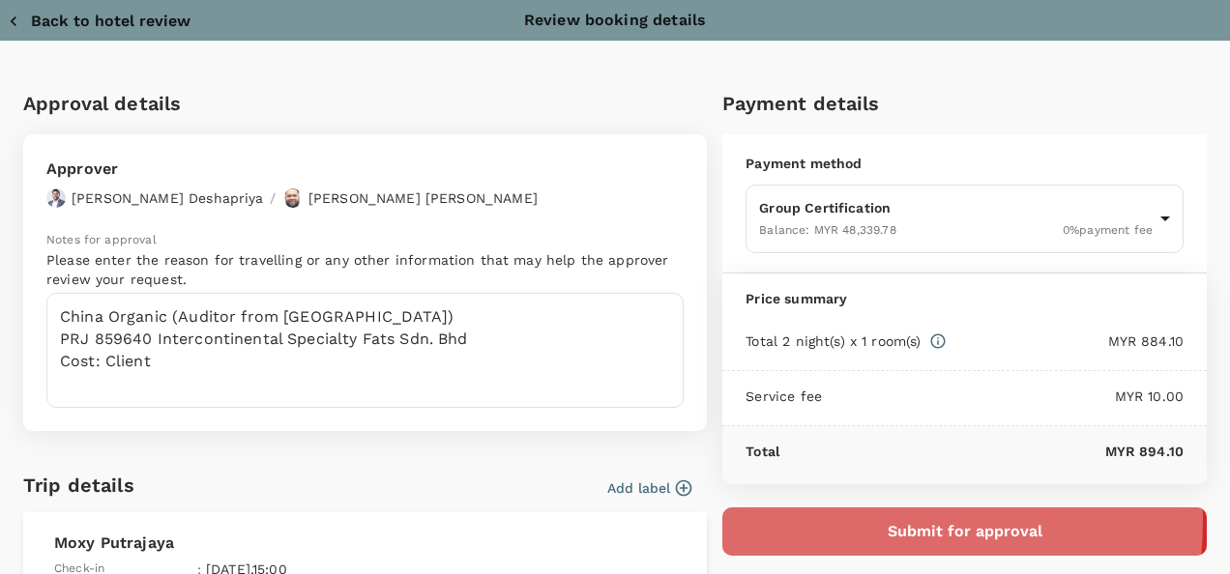
click at [847, 518] on button "Submit for approval" at bounding box center [964, 532] width 485 height 48
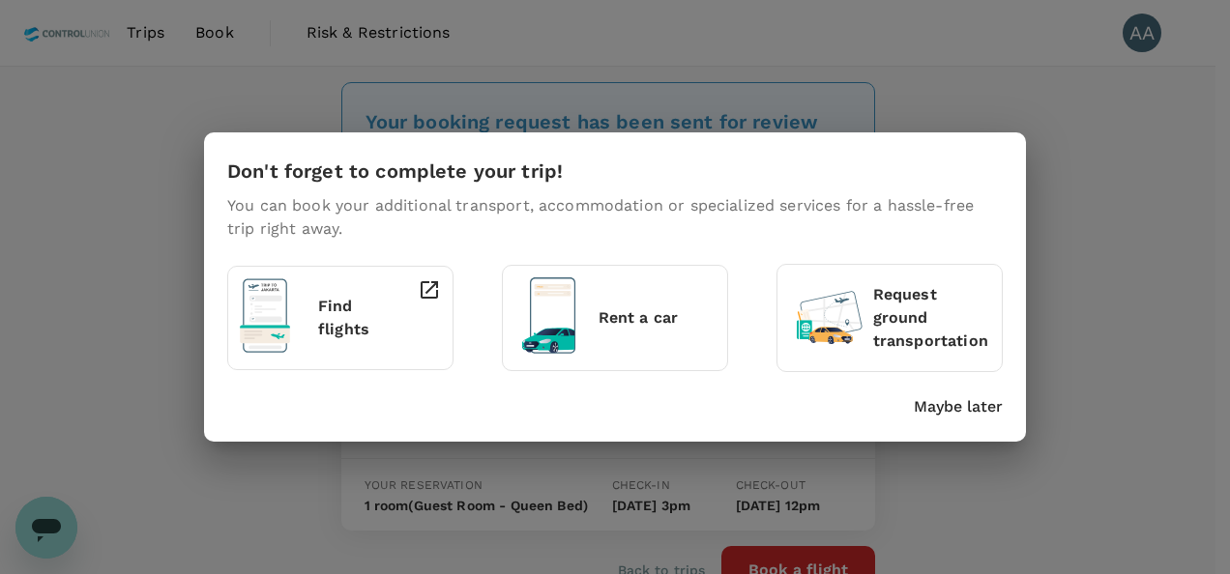
click at [988, 408] on p "Maybe later" at bounding box center [958, 407] width 89 height 23
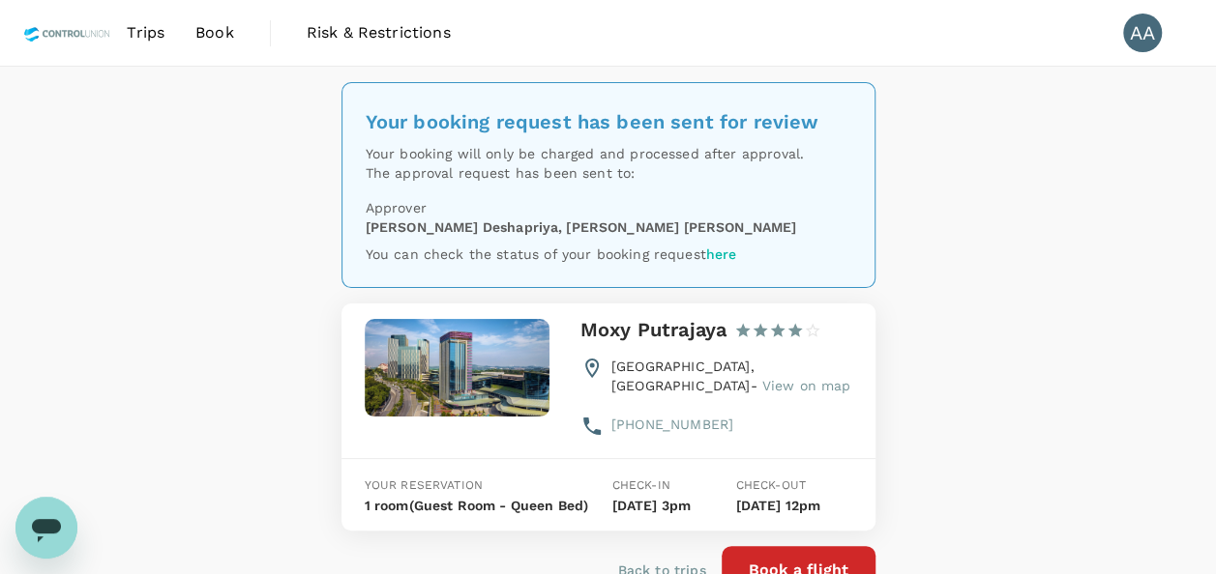
click at [218, 26] on span "Book" at bounding box center [214, 32] width 39 height 23
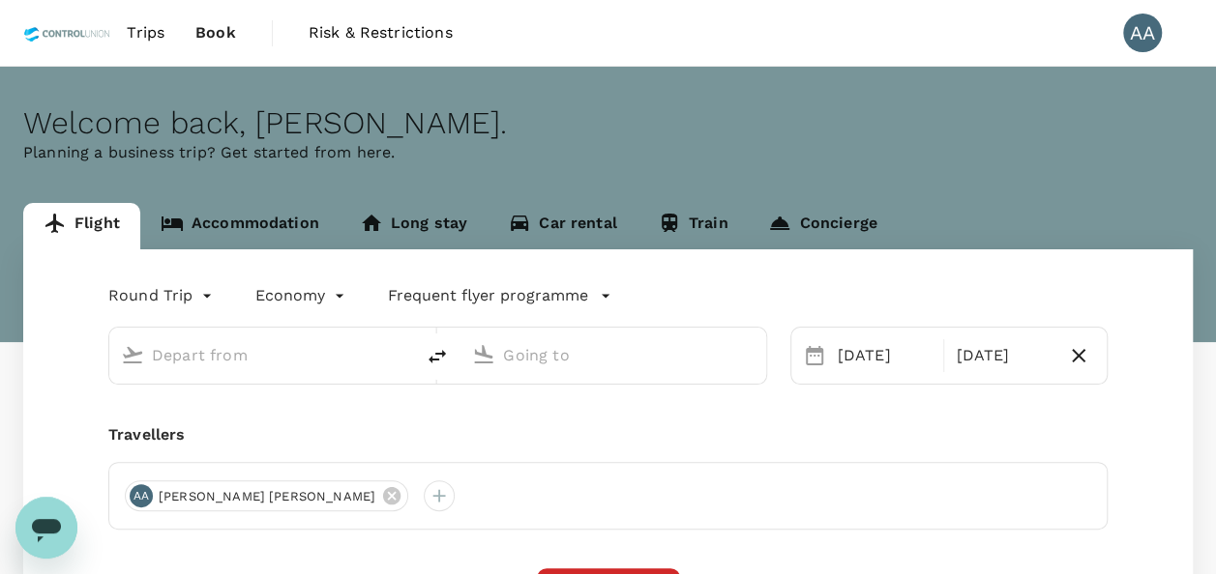
type input "Kuala Lumpur Intl (KUL)"
type input "Kuching Intl (KCH)"
type input "Kuala Lumpur Intl (KUL)"
type input "Kuching Intl (KCH)"
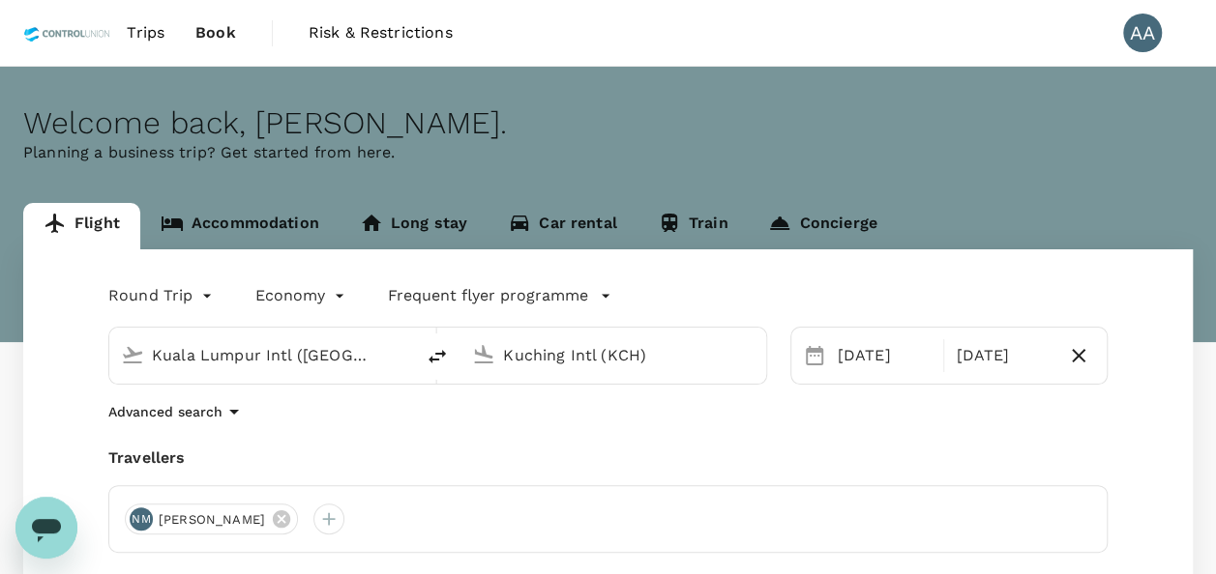
click at [298, 221] on link "Accommodation" at bounding box center [239, 226] width 199 height 46
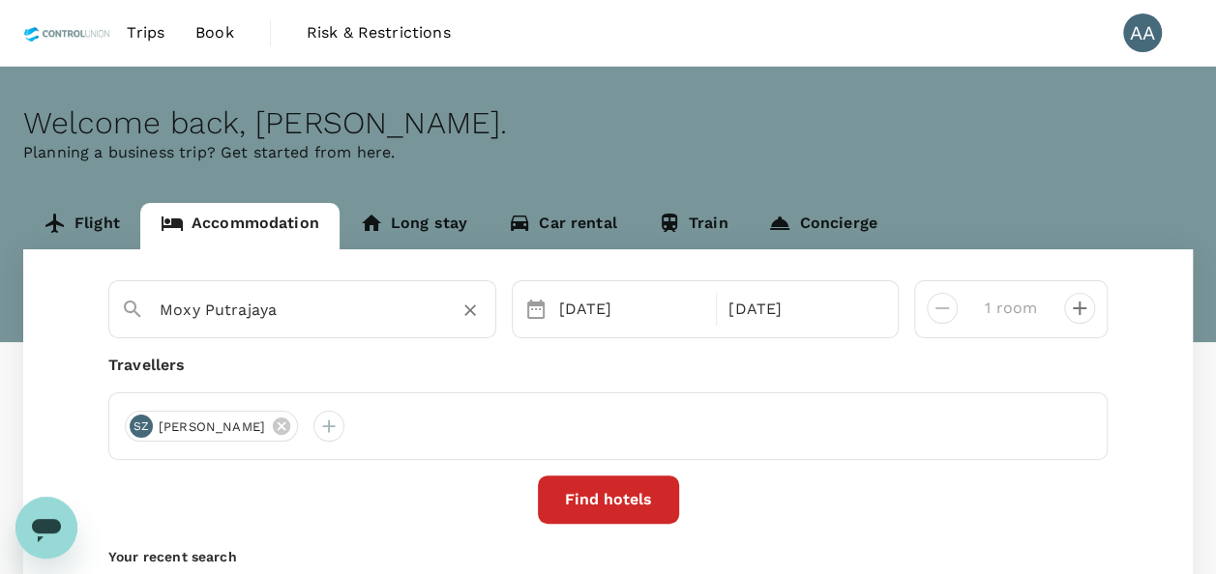
click at [321, 308] on input "Moxy Putrajaya" at bounding box center [295, 310] width 270 height 30
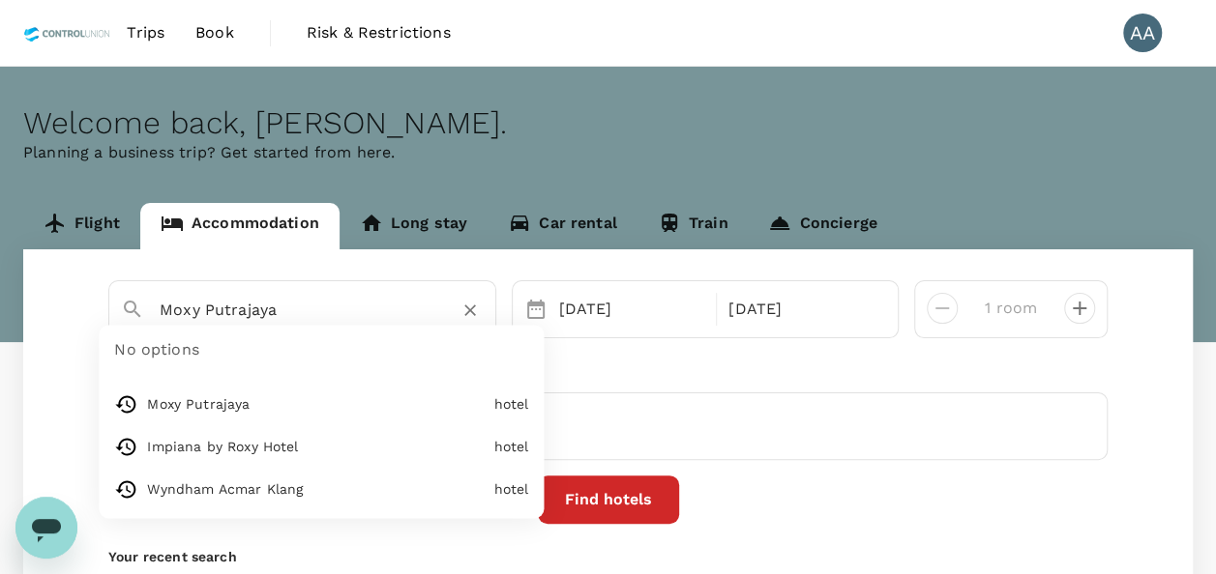
click at [321, 308] on input "Moxy Putrajaya" at bounding box center [295, 310] width 270 height 30
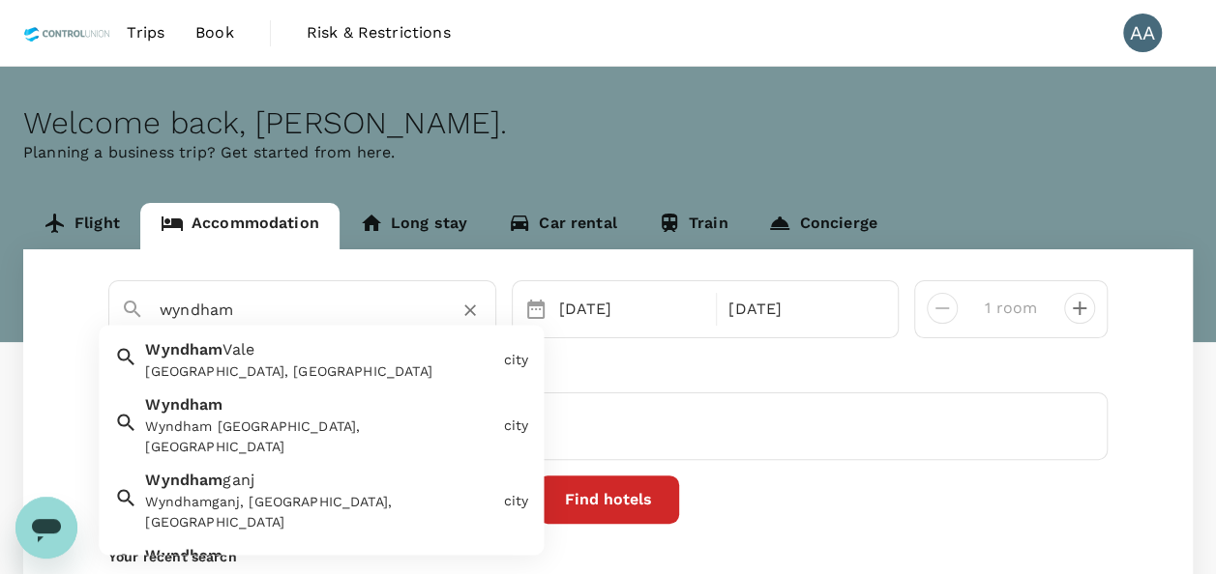
scroll to position [97, 0]
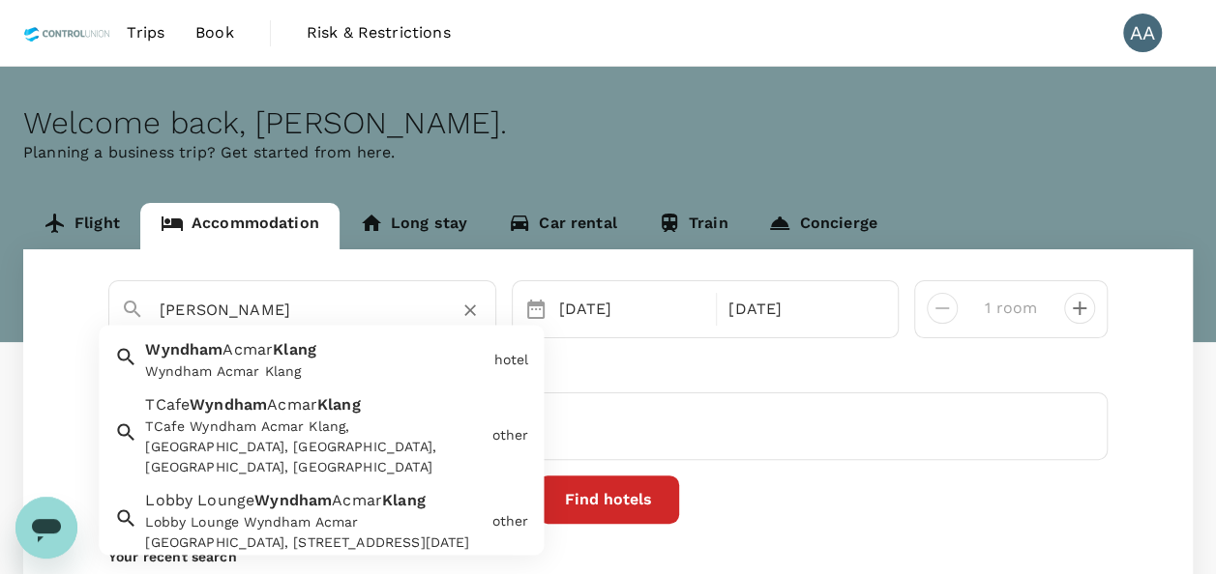
click at [317, 361] on div "Wyndham Acmar Klang Wyndham Acmar Klang" at bounding box center [311, 357] width 348 height 51
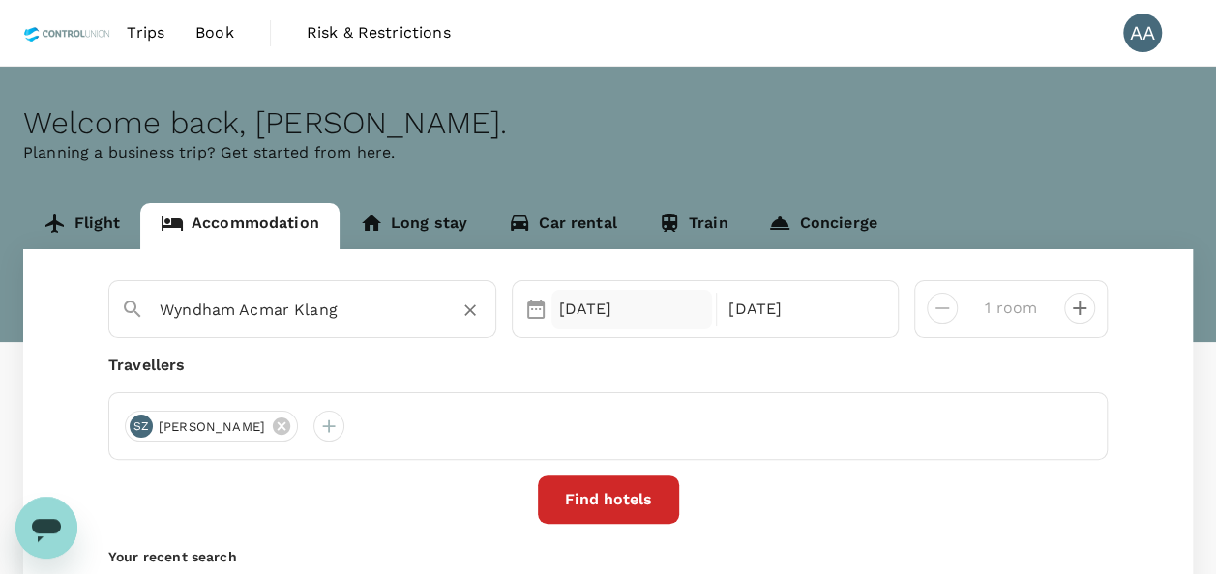
type input "Wyndham Acmar Klang"
click at [630, 315] on div "[DATE]" at bounding box center [632, 309] width 162 height 39
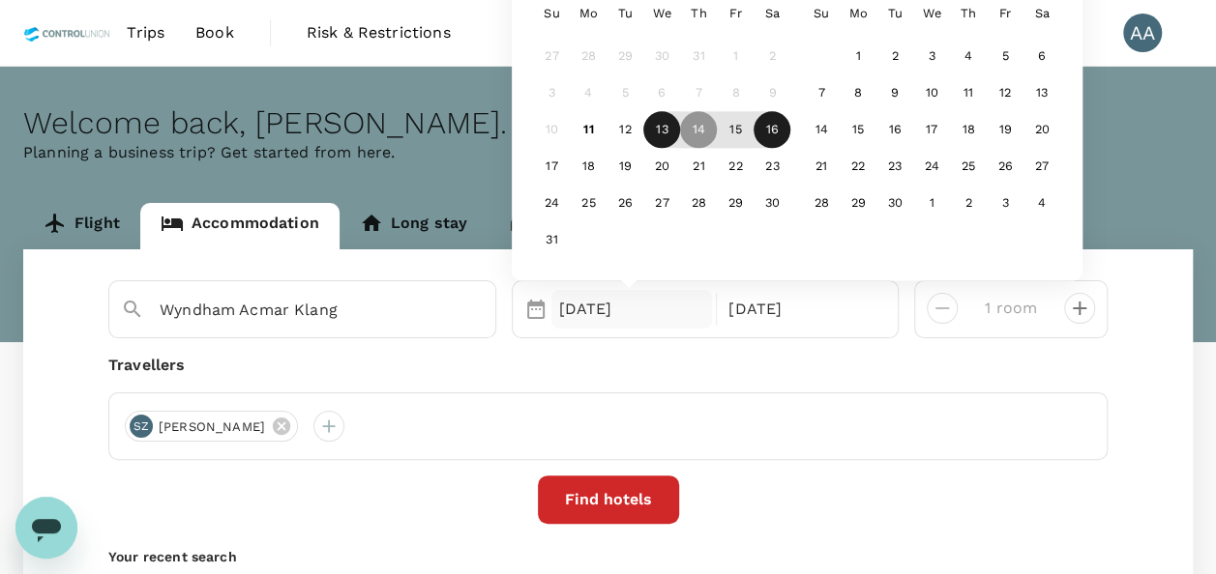
click at [653, 125] on div "13" at bounding box center [661, 130] width 37 height 37
click at [785, 298] on div "[DATE]" at bounding box center [802, 309] width 162 height 39
click at [702, 130] on div "14" at bounding box center [698, 130] width 37 height 37
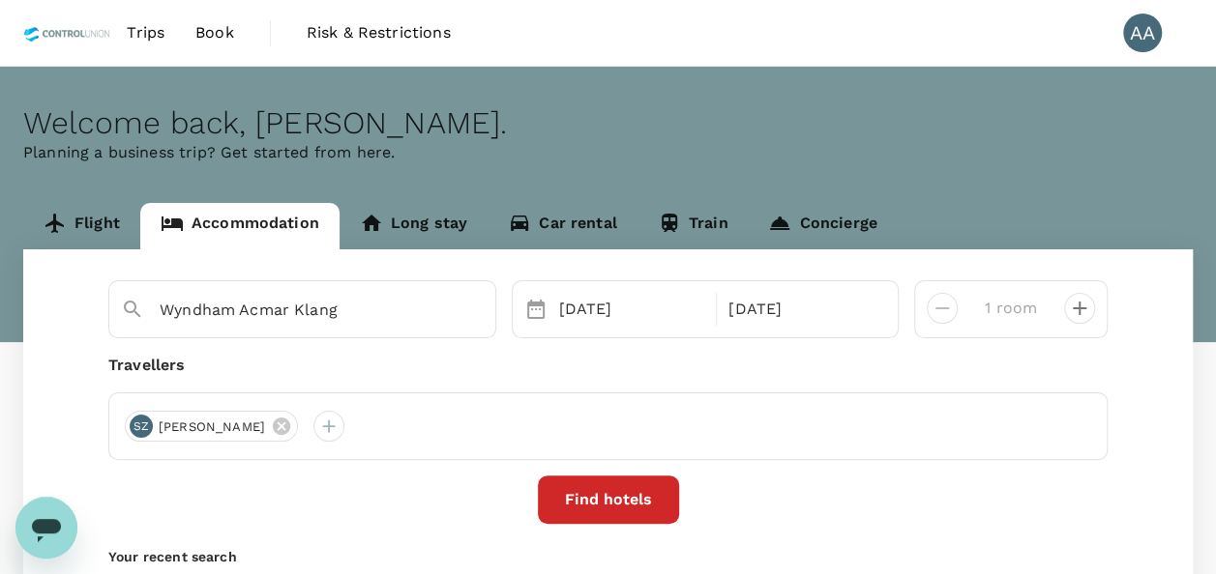
click at [830, 498] on div "Find hotels" at bounding box center [607, 500] width 999 height 48
click at [621, 501] on button "Find hotels" at bounding box center [608, 500] width 141 height 48
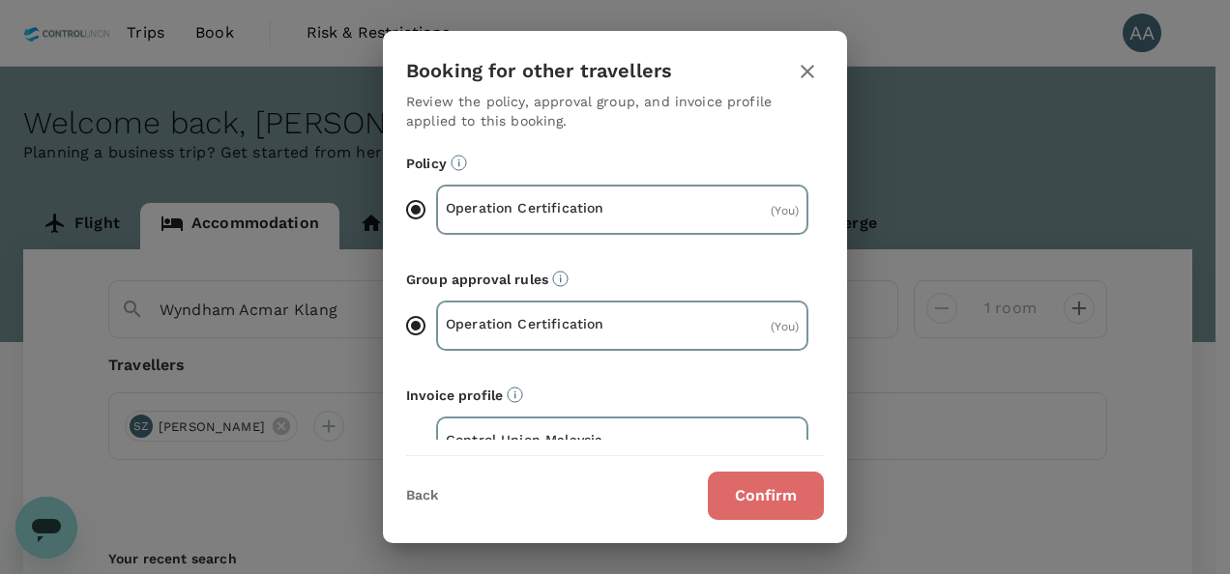
click at [724, 494] on button "Confirm" at bounding box center [766, 496] width 116 height 48
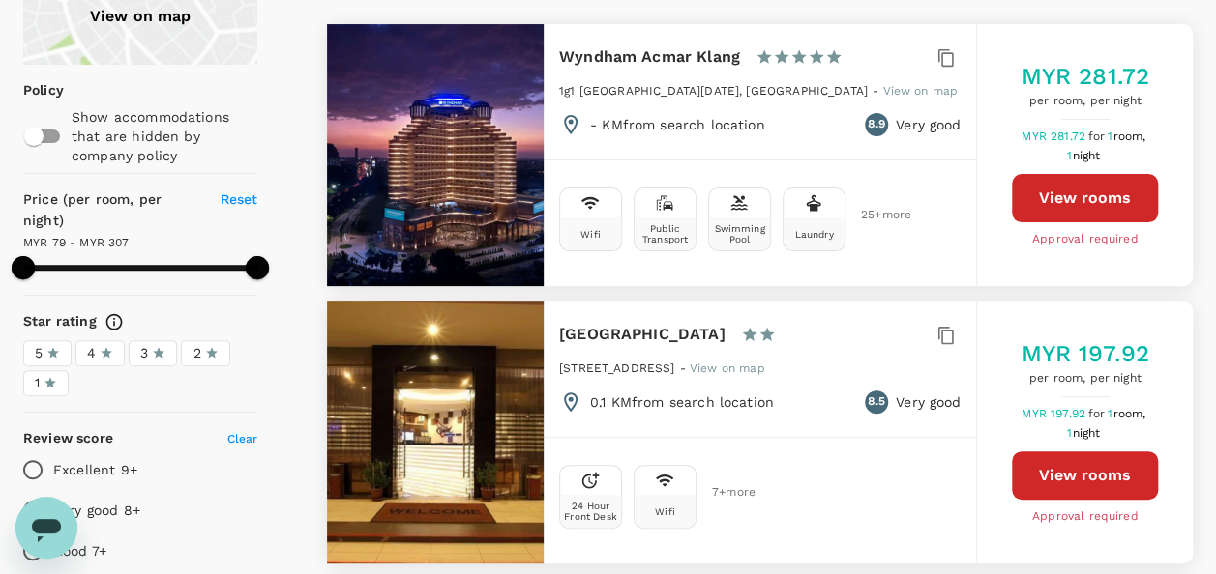
scroll to position [97, 0]
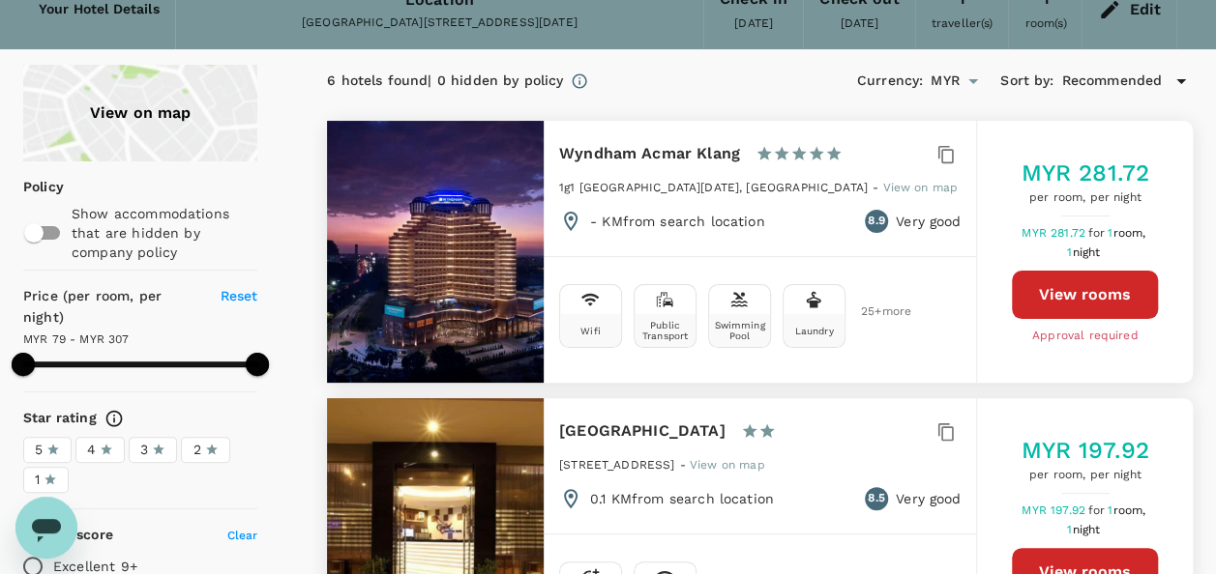
click at [1047, 284] on button "View rooms" at bounding box center [1085, 295] width 146 height 48
type input "1675.55"
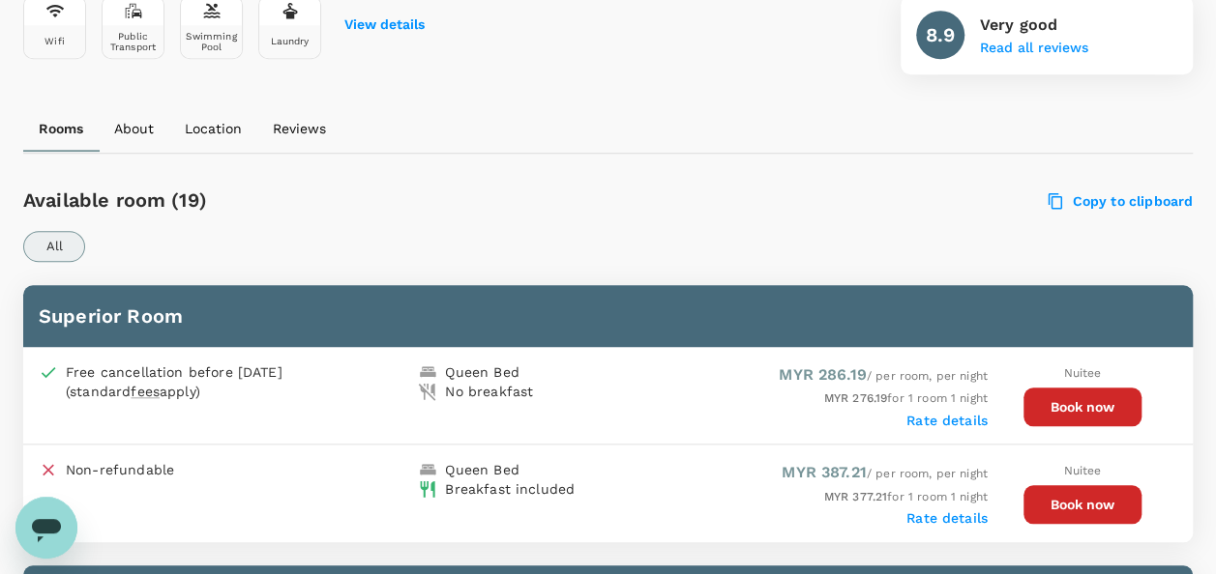
scroll to position [766, 0]
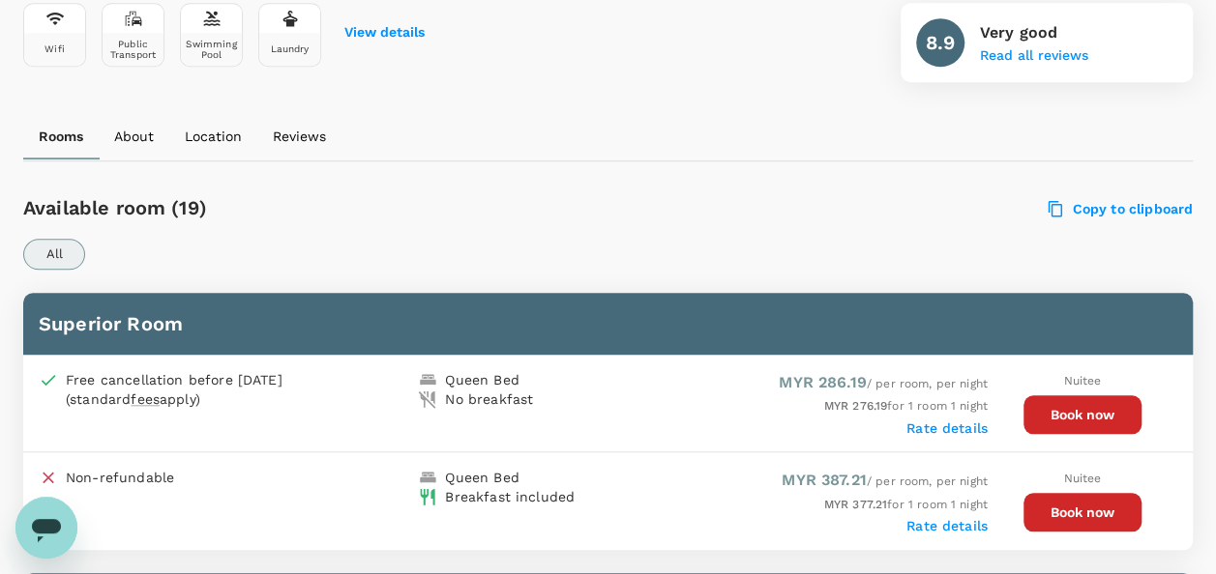
click at [1065, 414] on button "Book now" at bounding box center [1082, 415] width 118 height 39
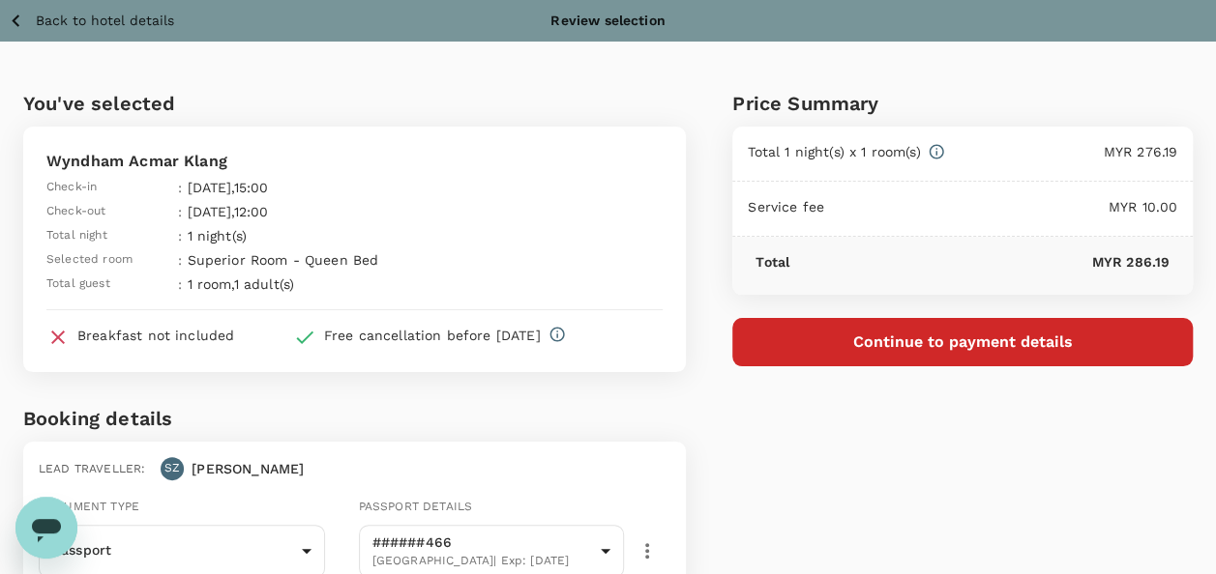
click at [845, 329] on button "Continue to payment details" at bounding box center [962, 342] width 460 height 48
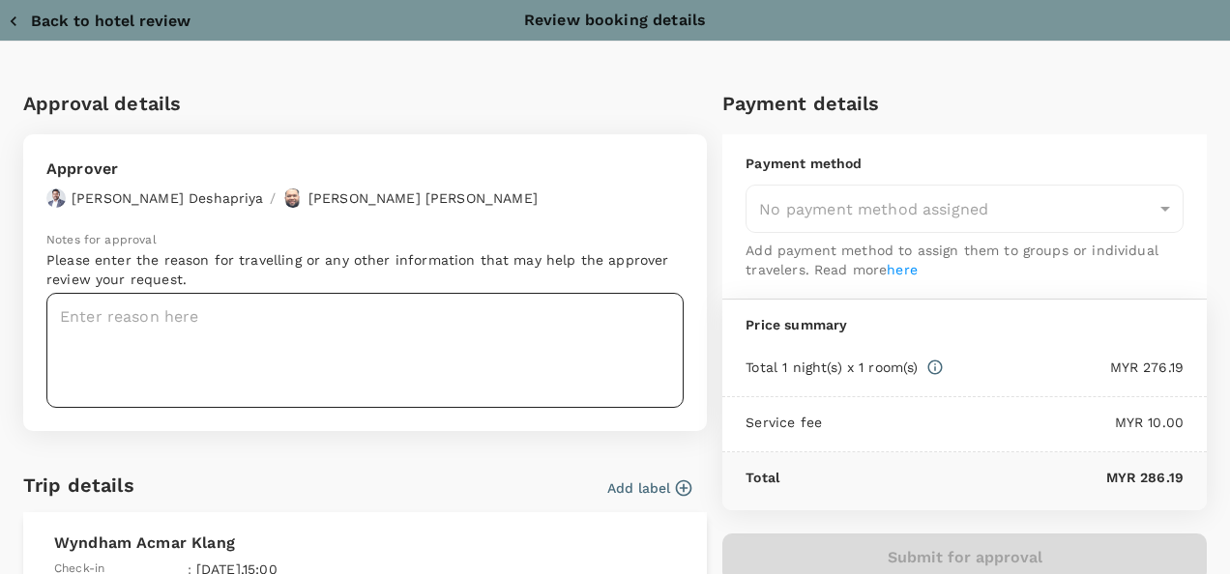
type input "9e254831-a140-43d4-90d9-f4bdc71b84d3"
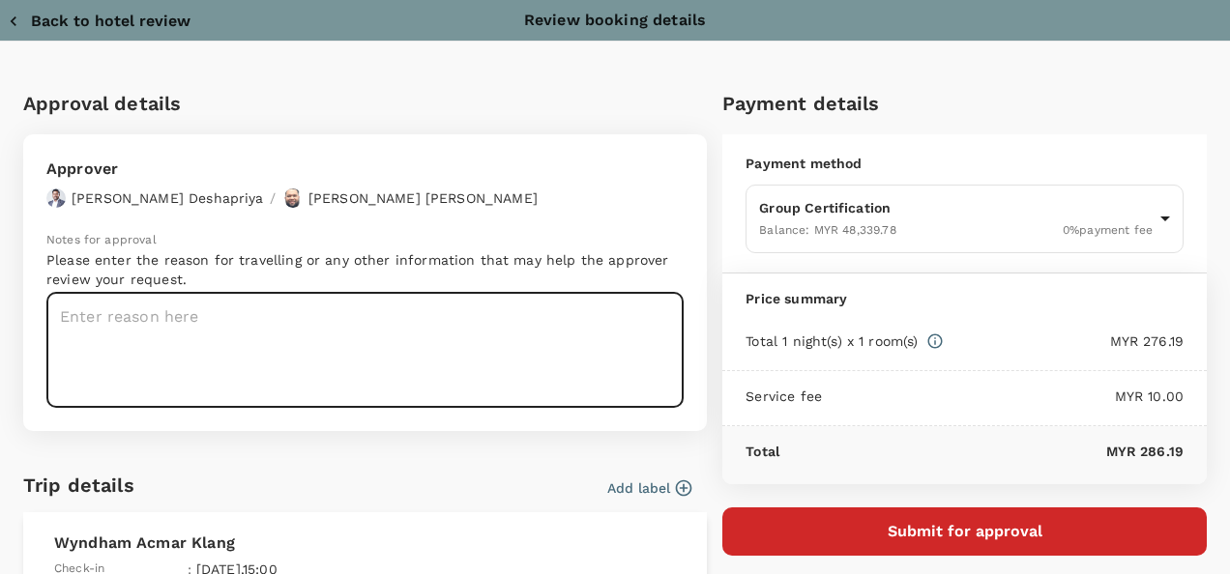
click at [185, 315] on textarea at bounding box center [364, 350] width 637 height 115
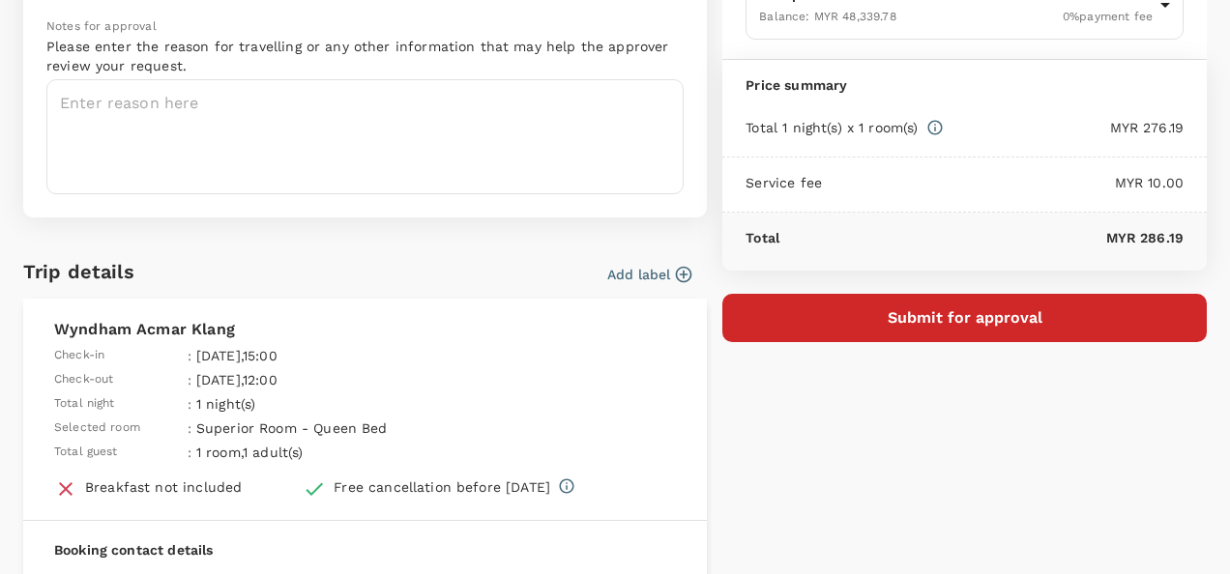
scroll to position [18, 0]
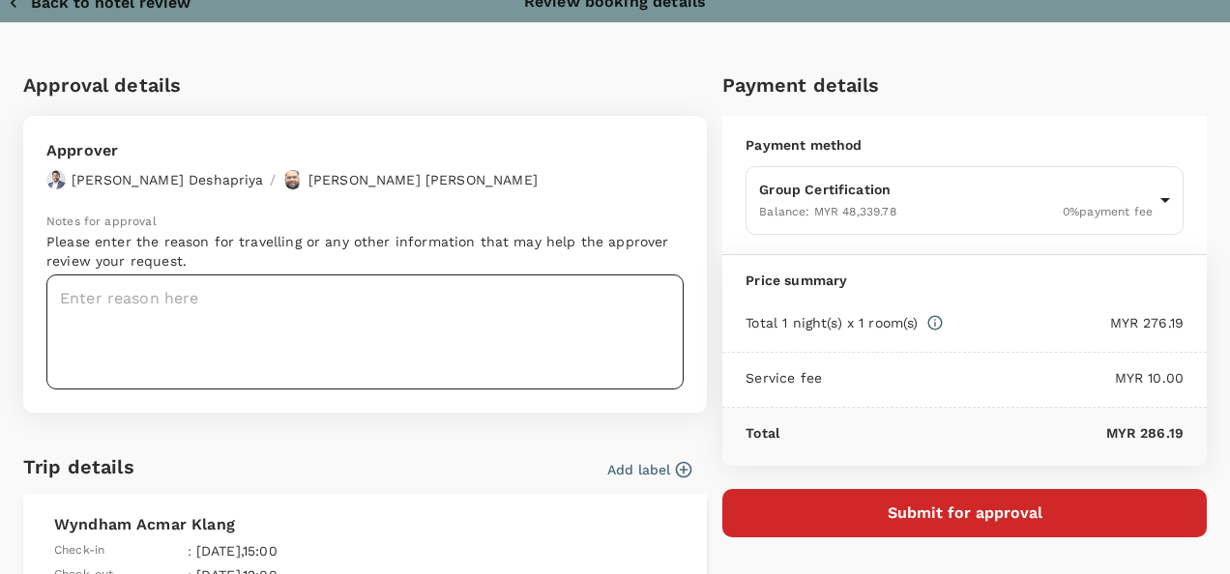
click at [424, 315] on textarea at bounding box center [364, 332] width 637 height 115
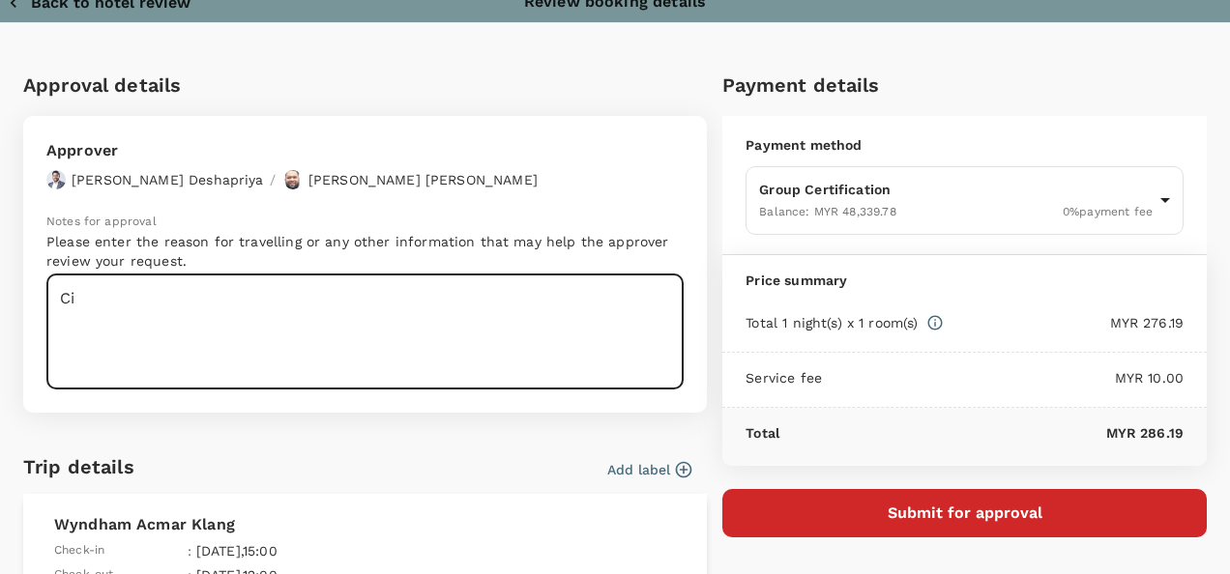
type textarea "C"
paste textarea
drag, startPoint x: 313, startPoint y: 342, endPoint x: 302, endPoint y: 342, distance: 11.6
click at [302, 342] on textarea "China audit (auditor from china)" at bounding box center [364, 332] width 637 height 115
paste textarea "PRJ 859640 Intercontinental Specialty Fats Sdn. Bhd"
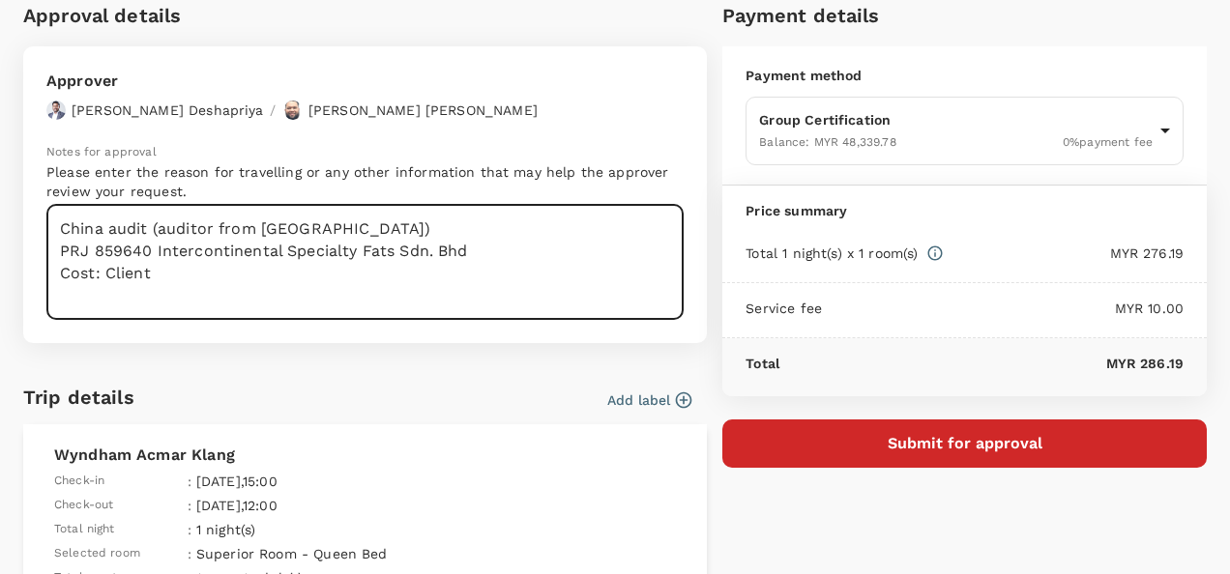
scroll to position [115, 0]
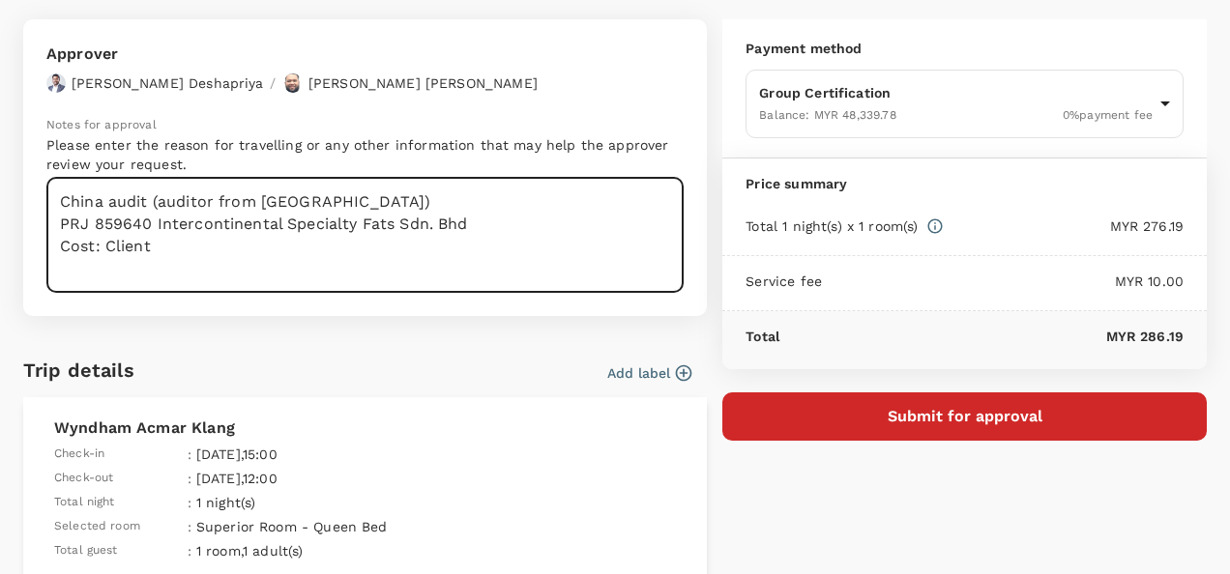
type textarea "China audit (auditor from china) PRJ 859640 Intercontinental Specialty Fats Sdn…"
click at [886, 398] on button "Submit for approval" at bounding box center [964, 417] width 485 height 48
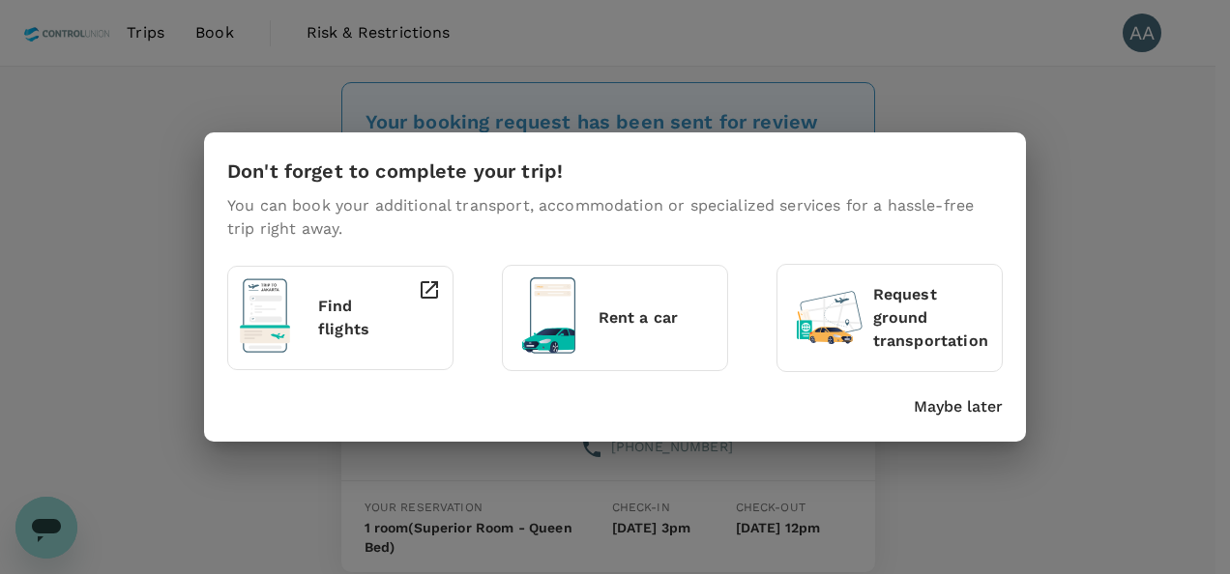
click at [929, 395] on div "Maybe later" at bounding box center [611, 403] width 783 height 31
click at [954, 402] on p "Maybe later" at bounding box center [958, 407] width 89 height 23
